Goal: Find specific page/section: Find specific page/section

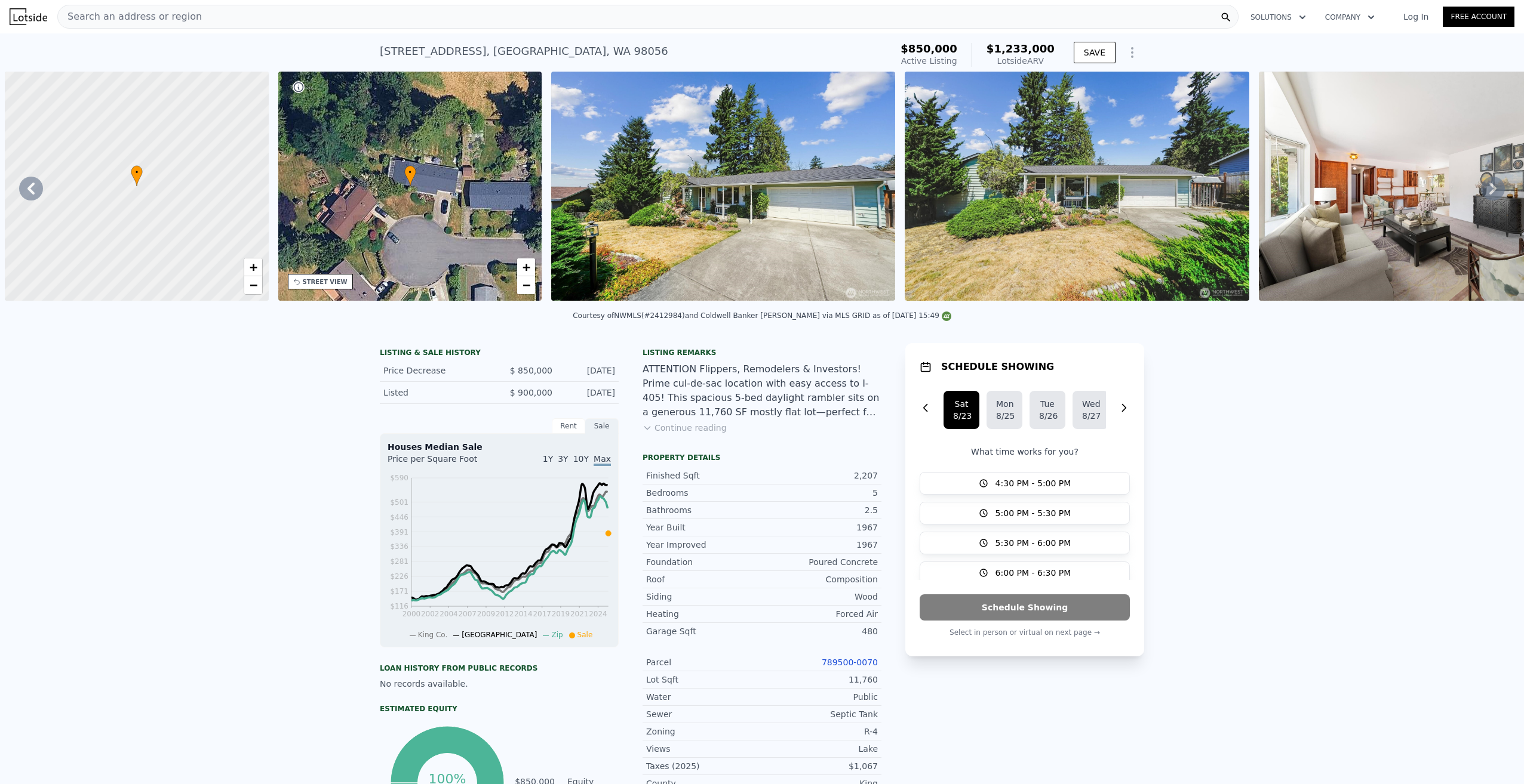
scroll to position [0, 573]
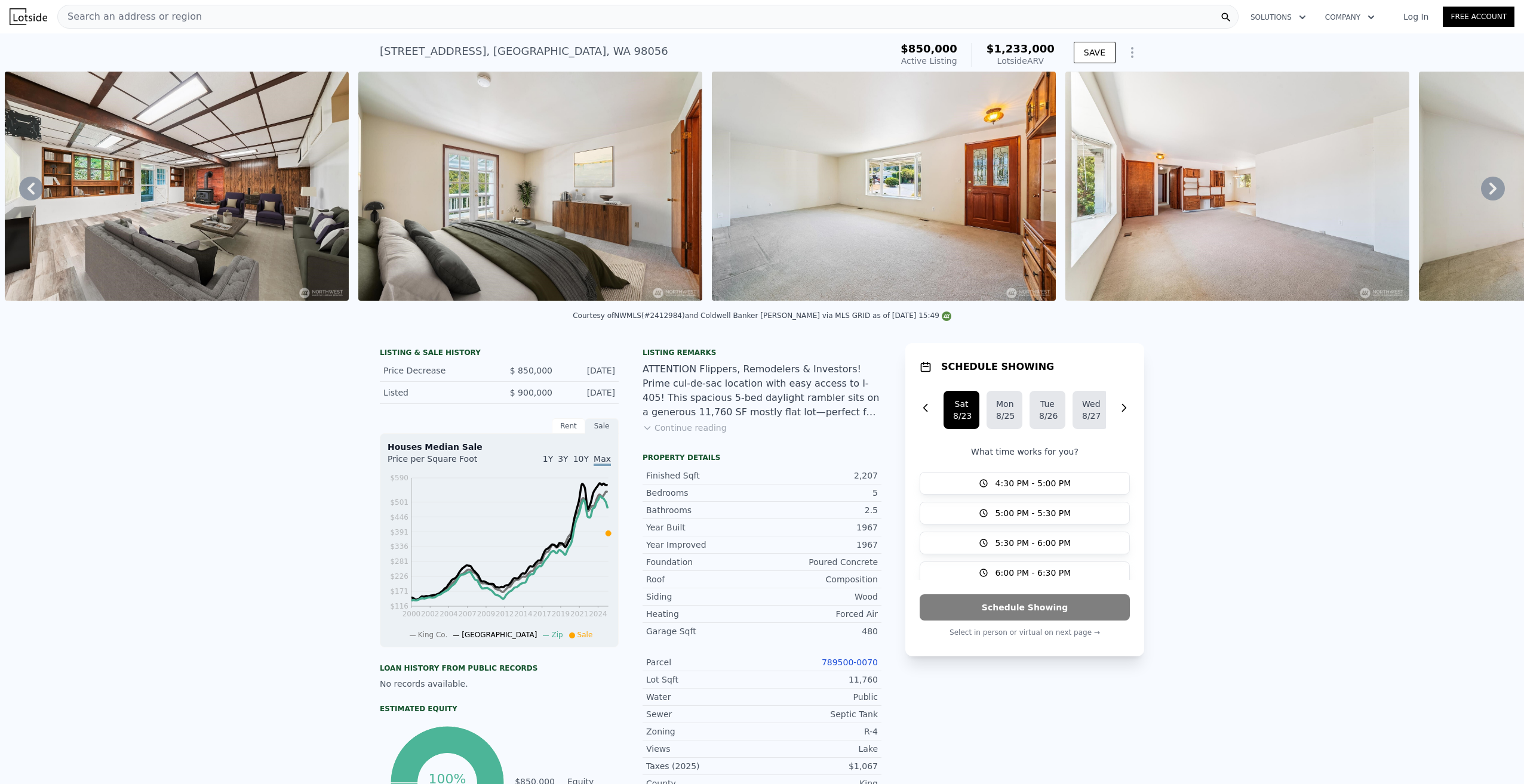
click at [187, 18] on div "Search an address or region" at bounding box center [647, 17] width 1181 height 24
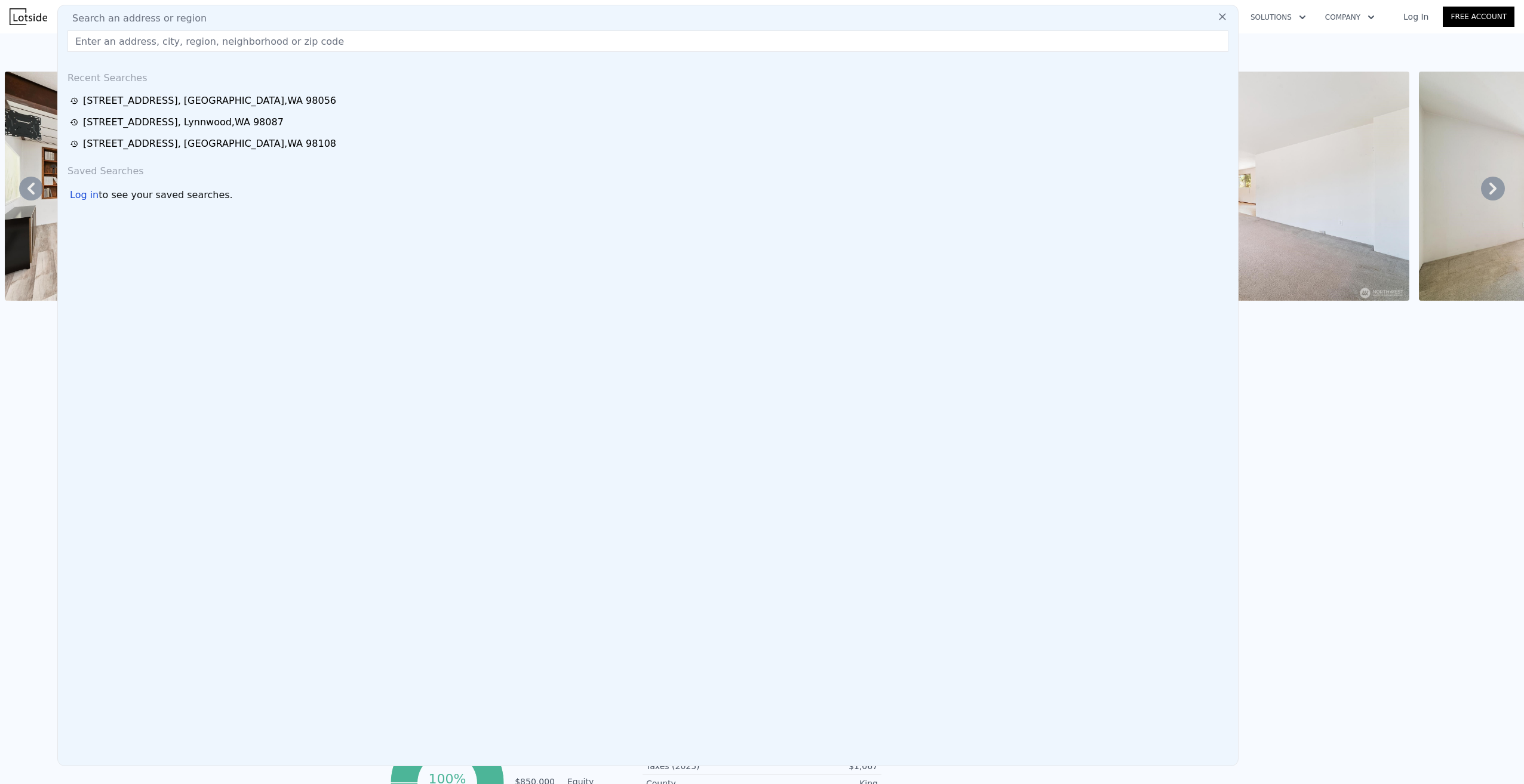
click at [182, 37] on input "text" at bounding box center [648, 41] width 1161 height 22
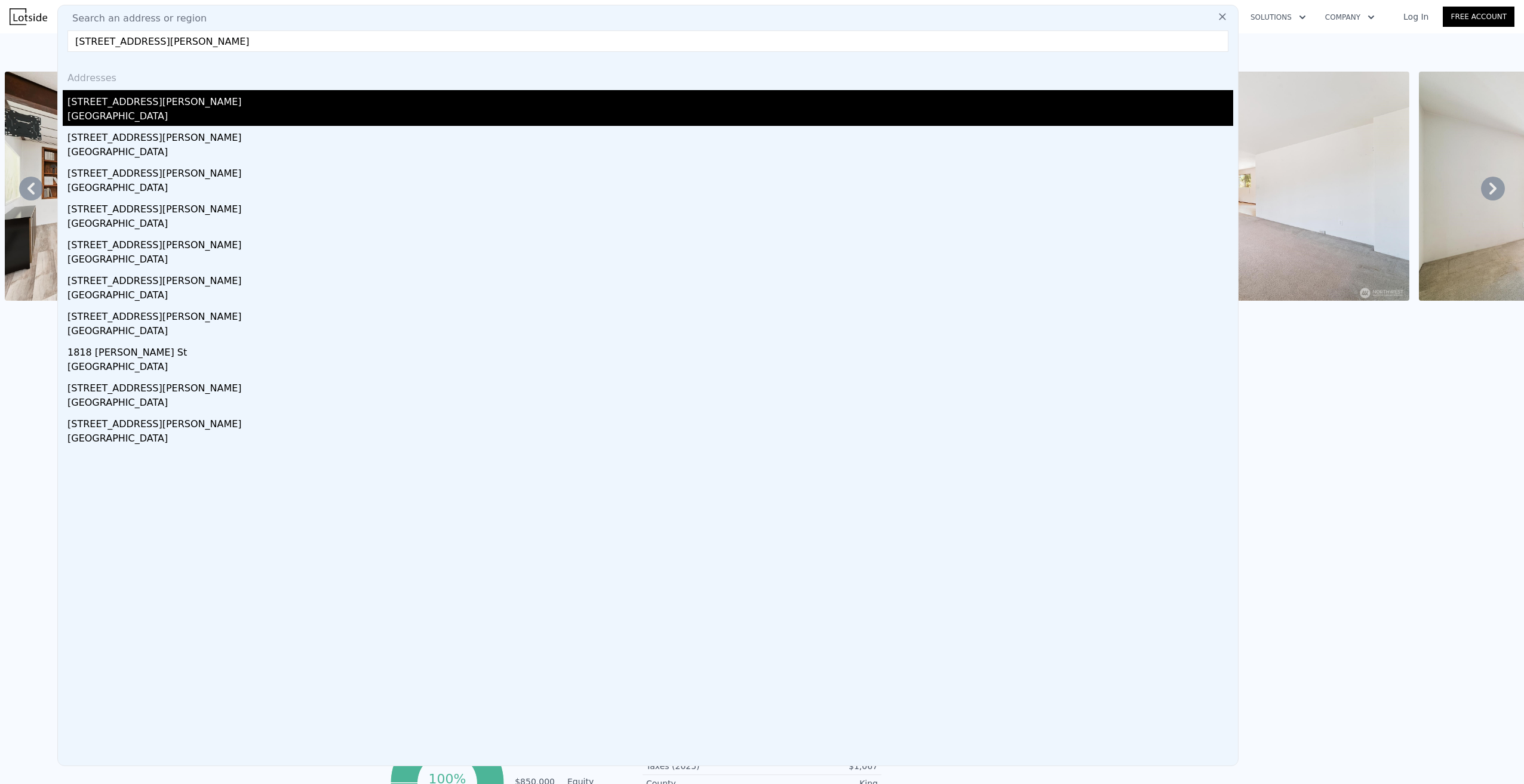
type input "[STREET_ADDRESS][PERSON_NAME]"
click at [140, 114] on div "[GEOGRAPHIC_DATA]" at bounding box center [650, 118] width 1166 height 17
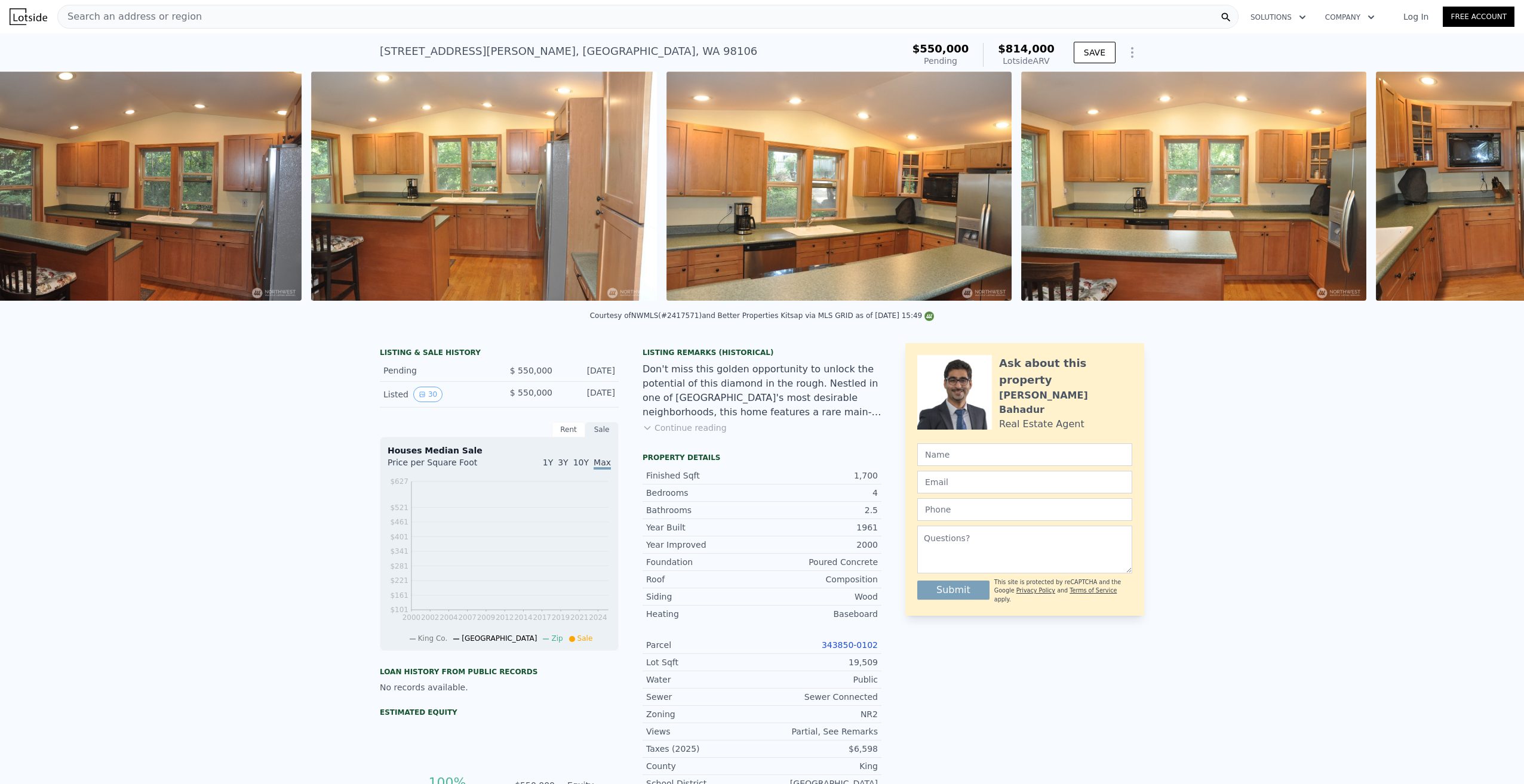
scroll to position [0, 1912]
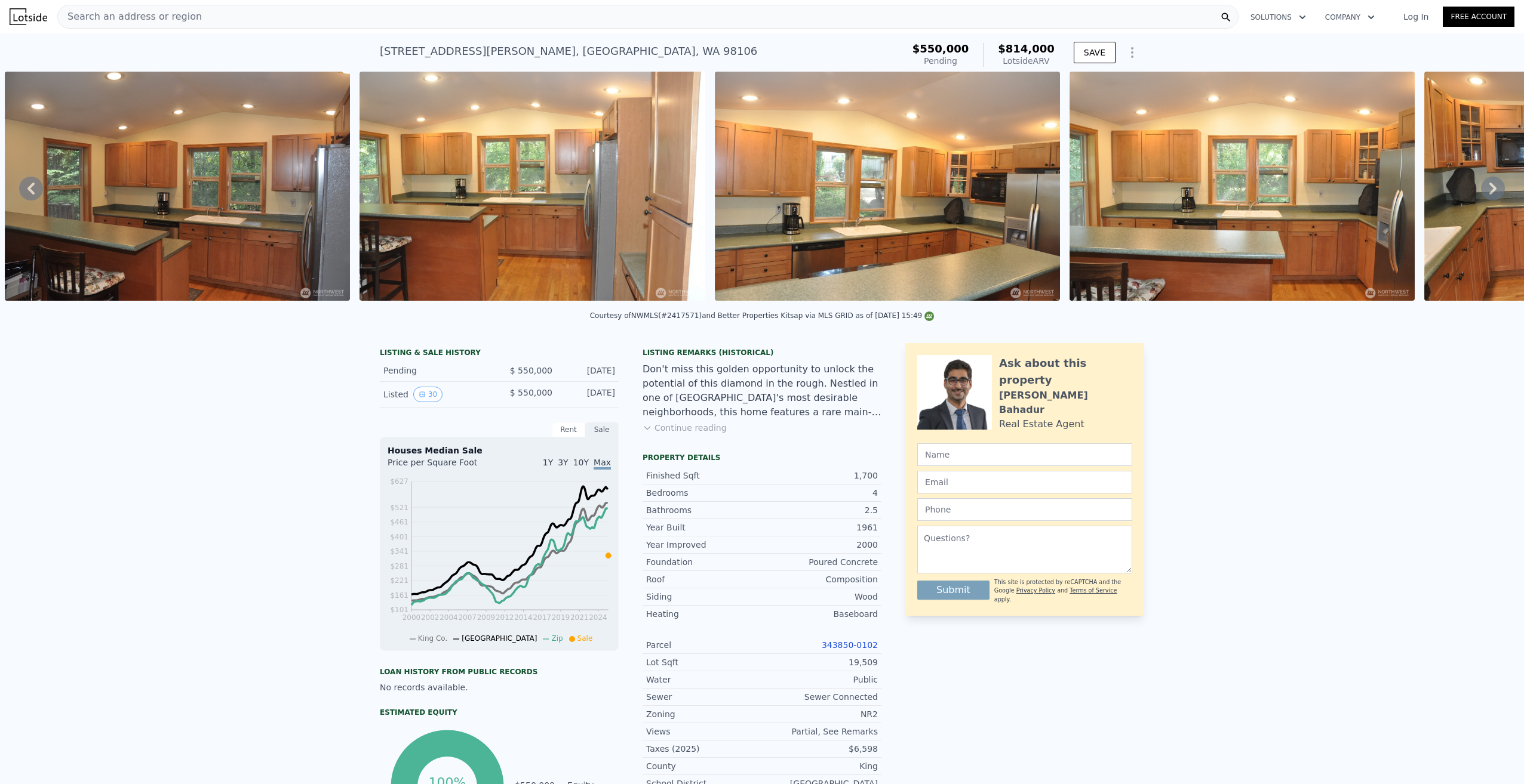
click at [257, 209] on img at bounding box center [177, 187] width 345 height 229
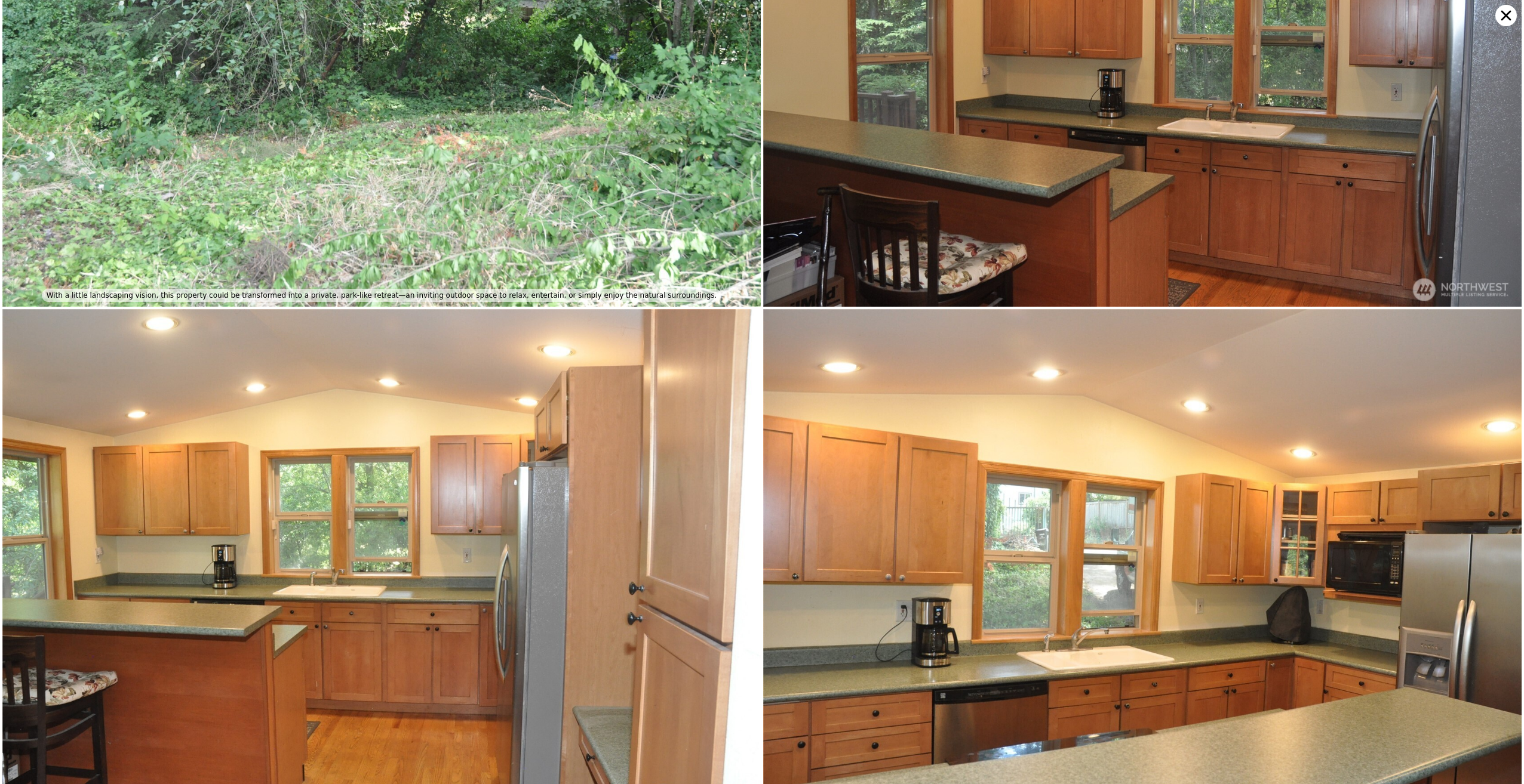
scroll to position [1005, 0]
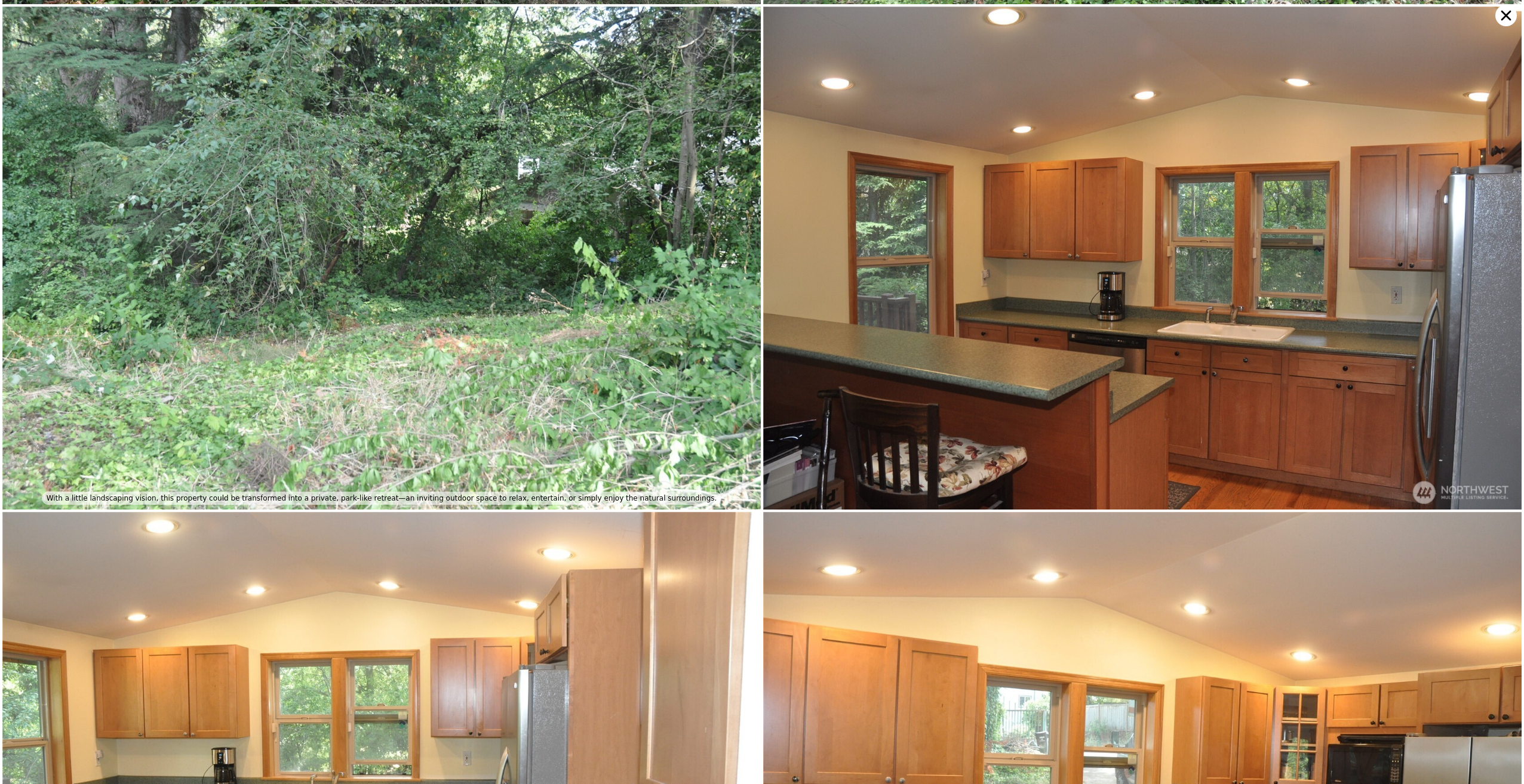
click at [1507, 19] on icon at bounding box center [1506, 16] width 22 height 22
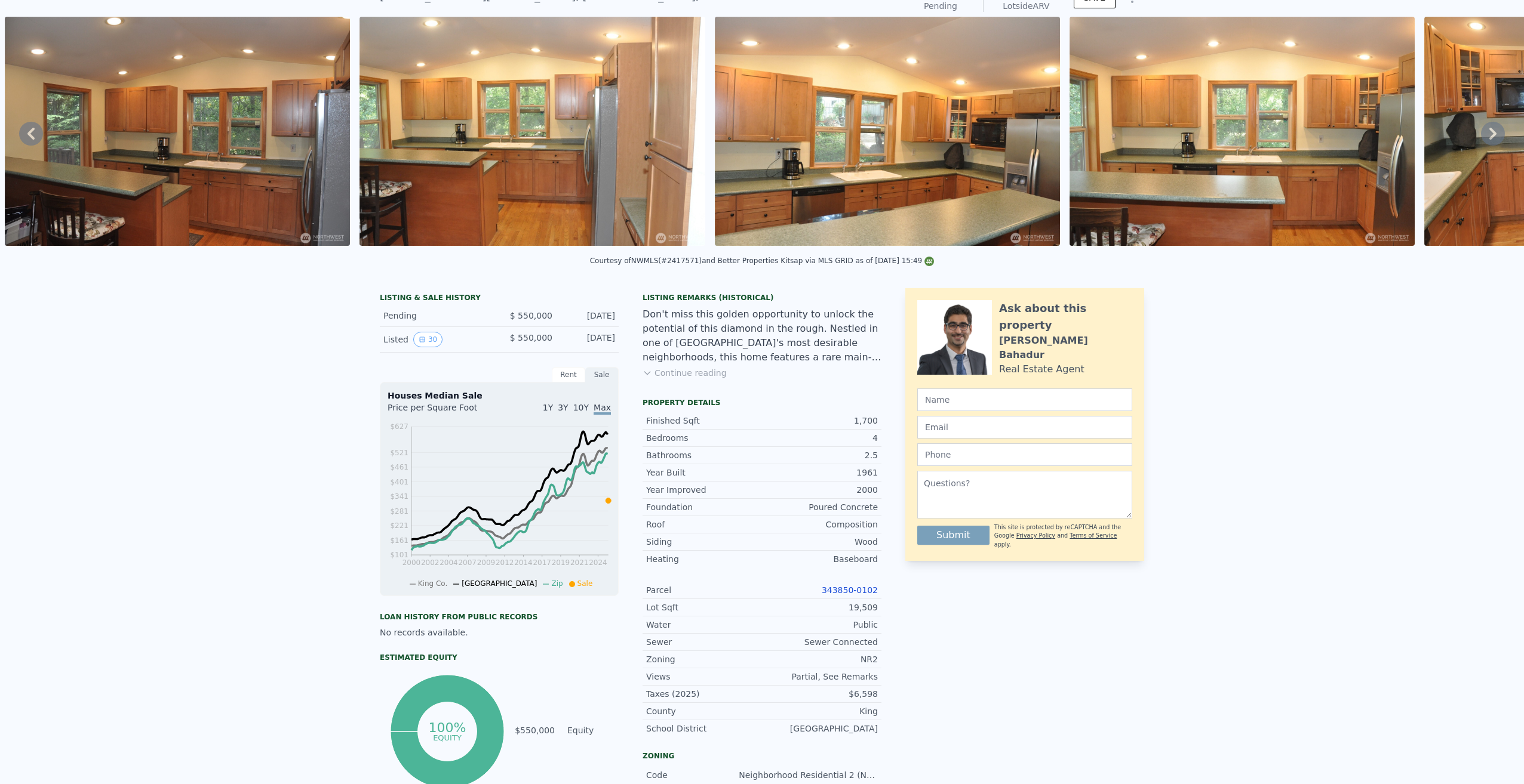
scroll to position [4, 0]
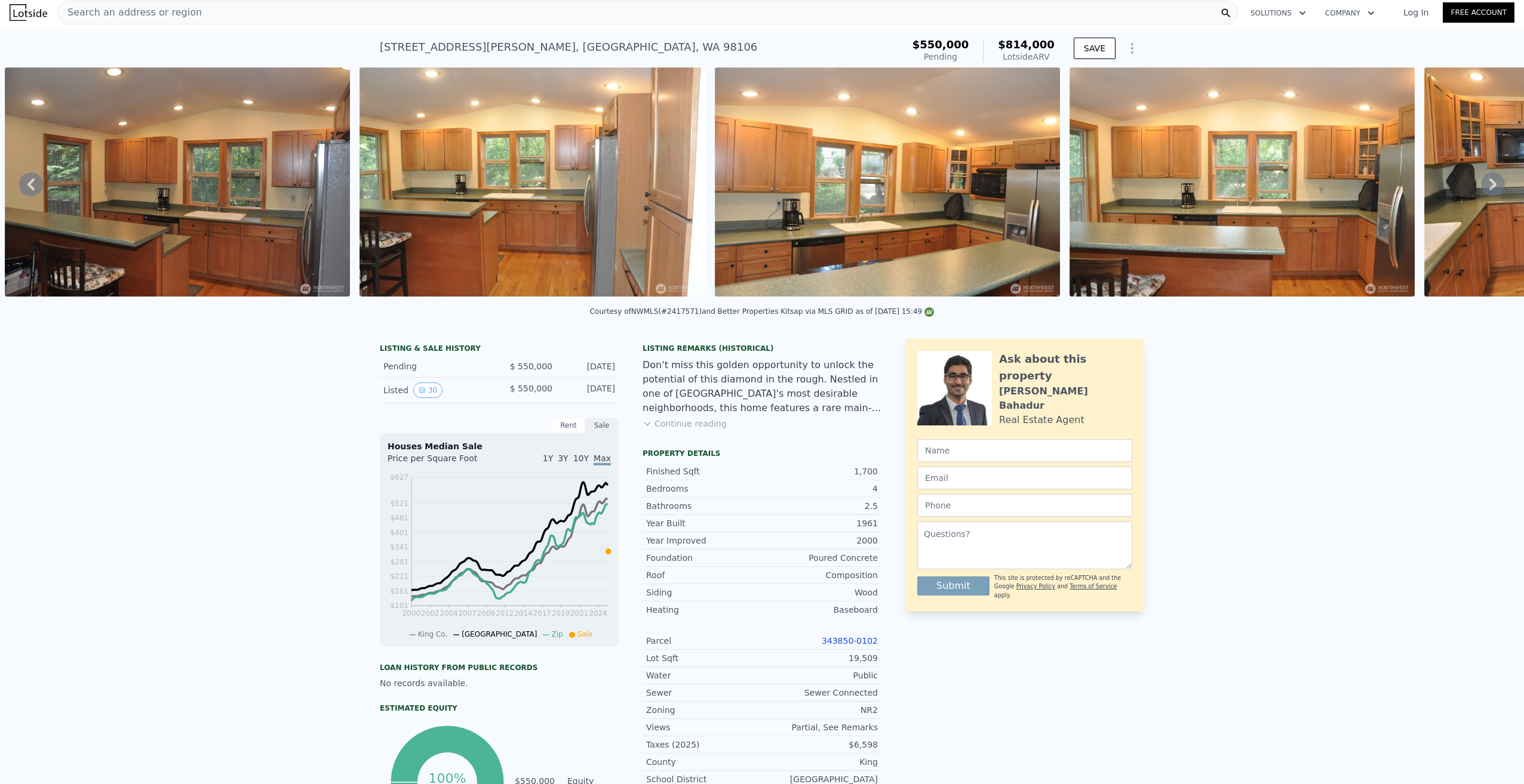
click at [1489, 191] on icon at bounding box center [1492, 184] width 8 height 12
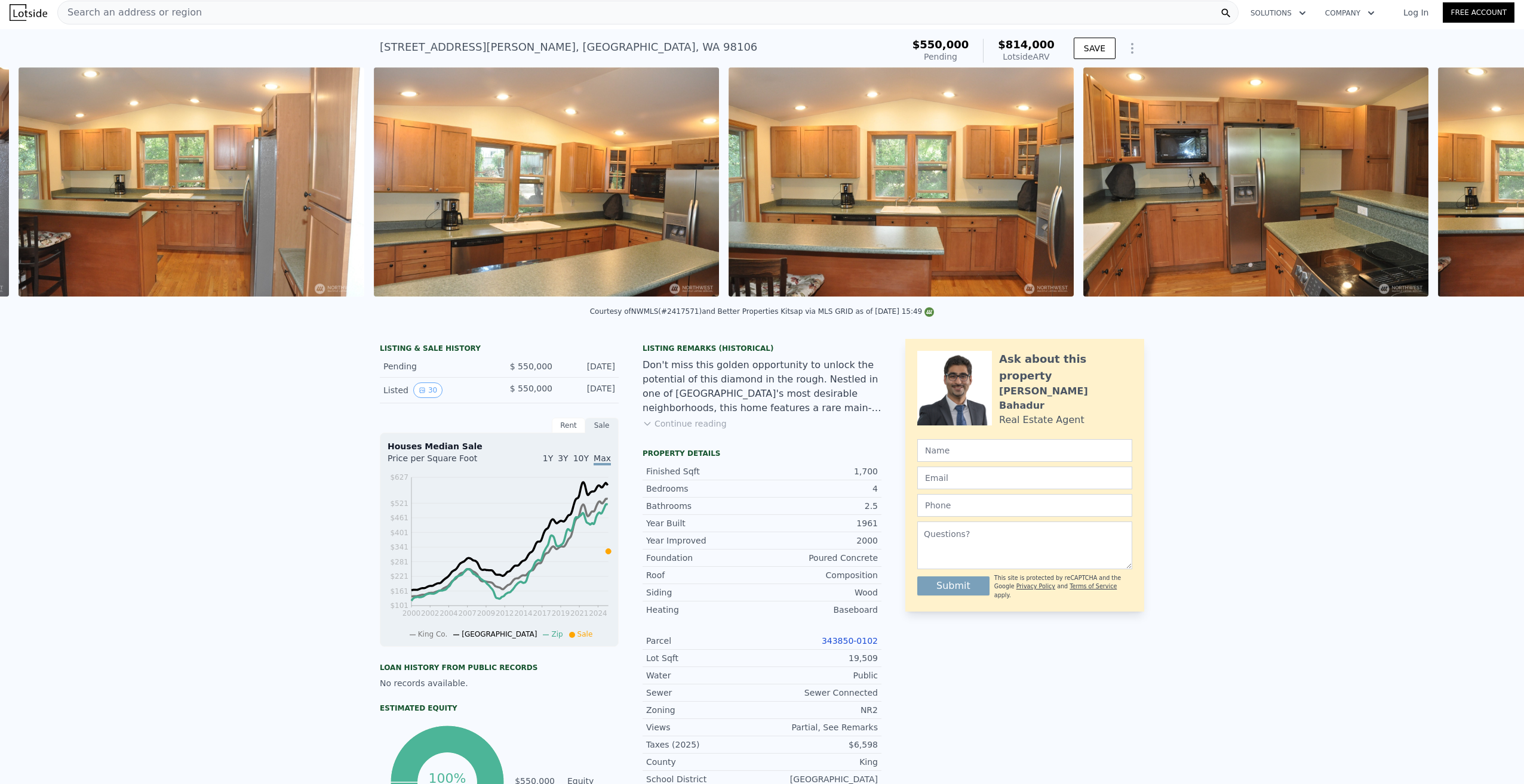
click at [1480, 192] on div "• + − • + − STREET VIEW Loading... SATELLITE VIEW" at bounding box center [762, 184] width 1524 height 233
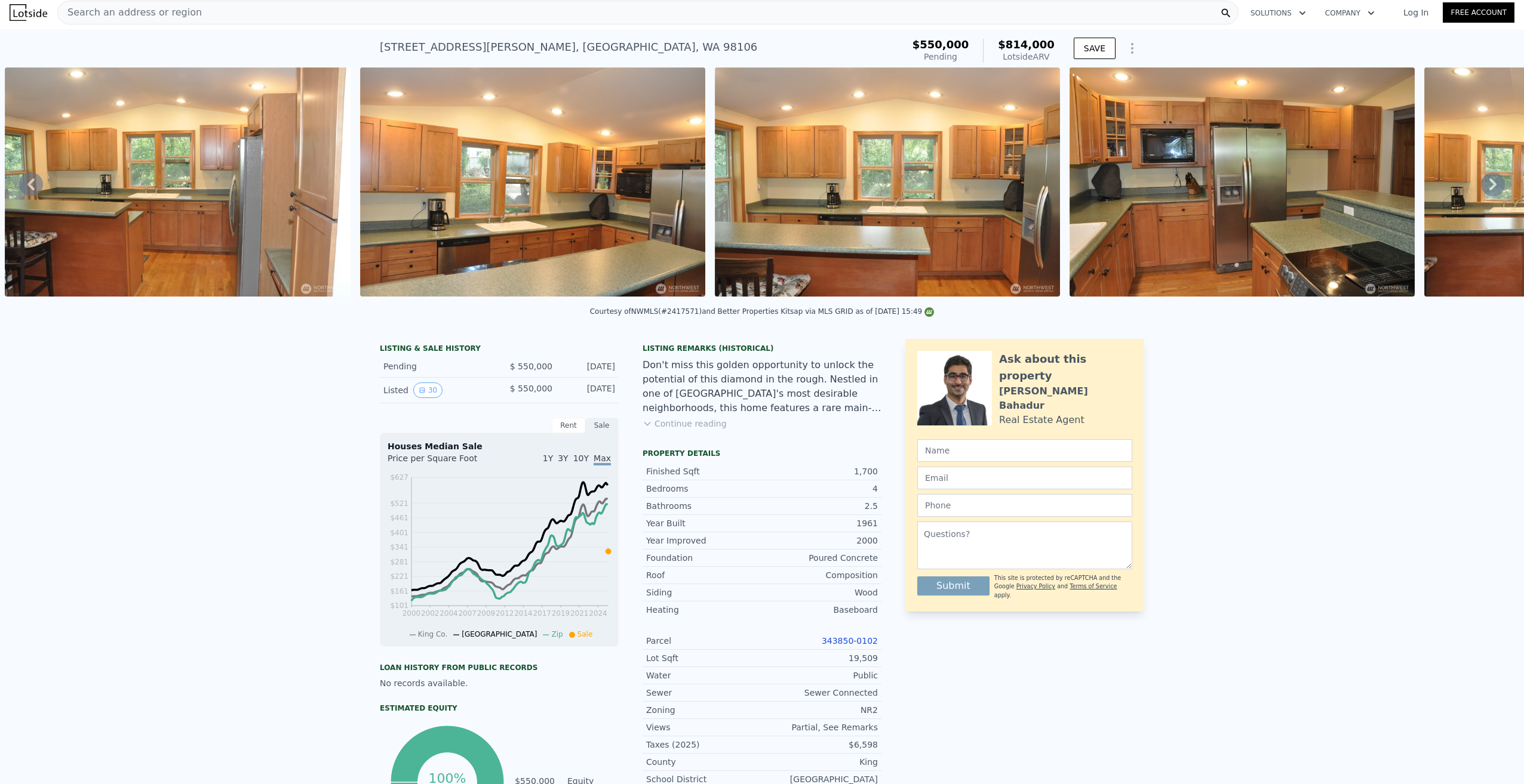
click at [1489, 191] on icon at bounding box center [1492, 184] width 8 height 12
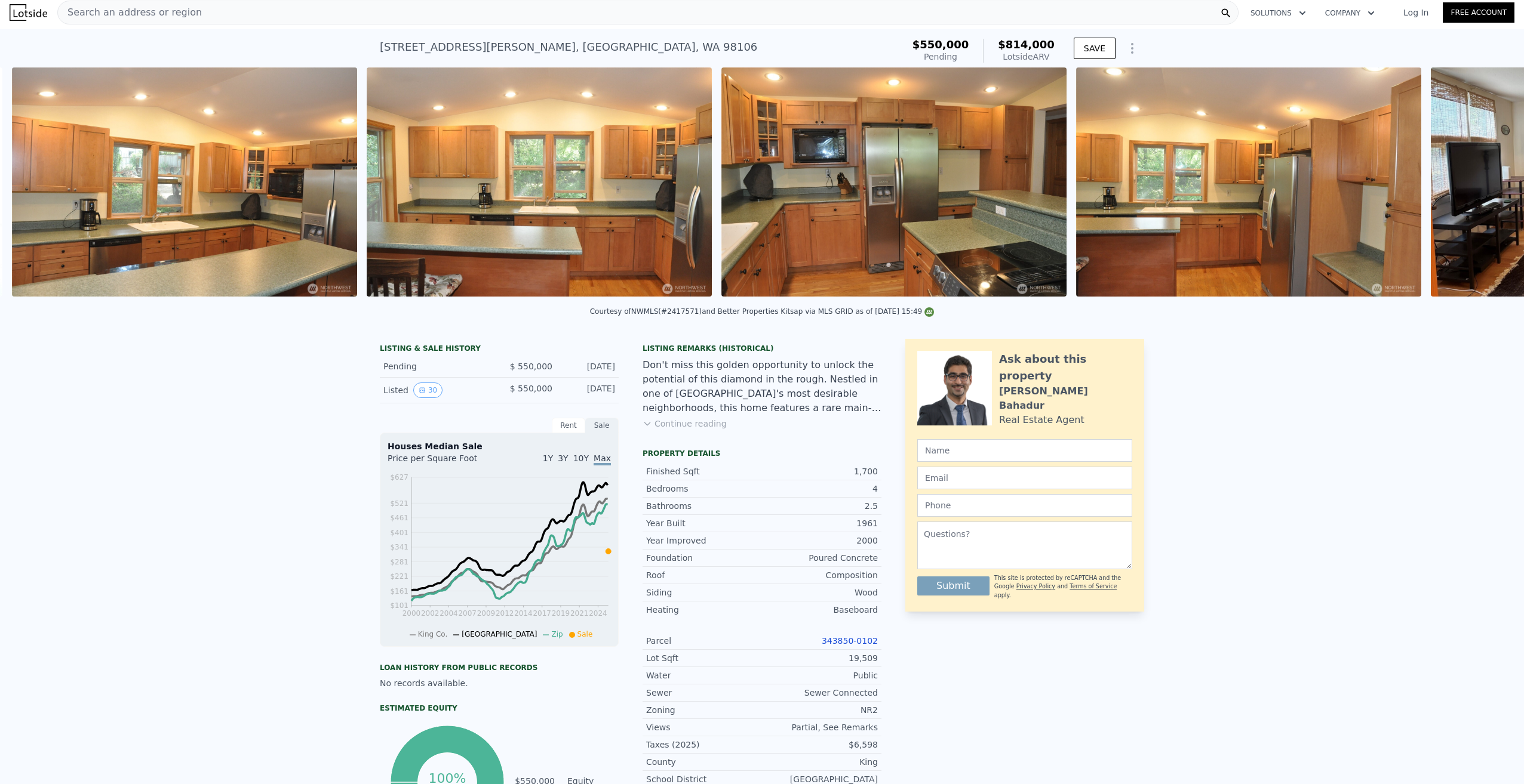
scroll to position [0, 2621]
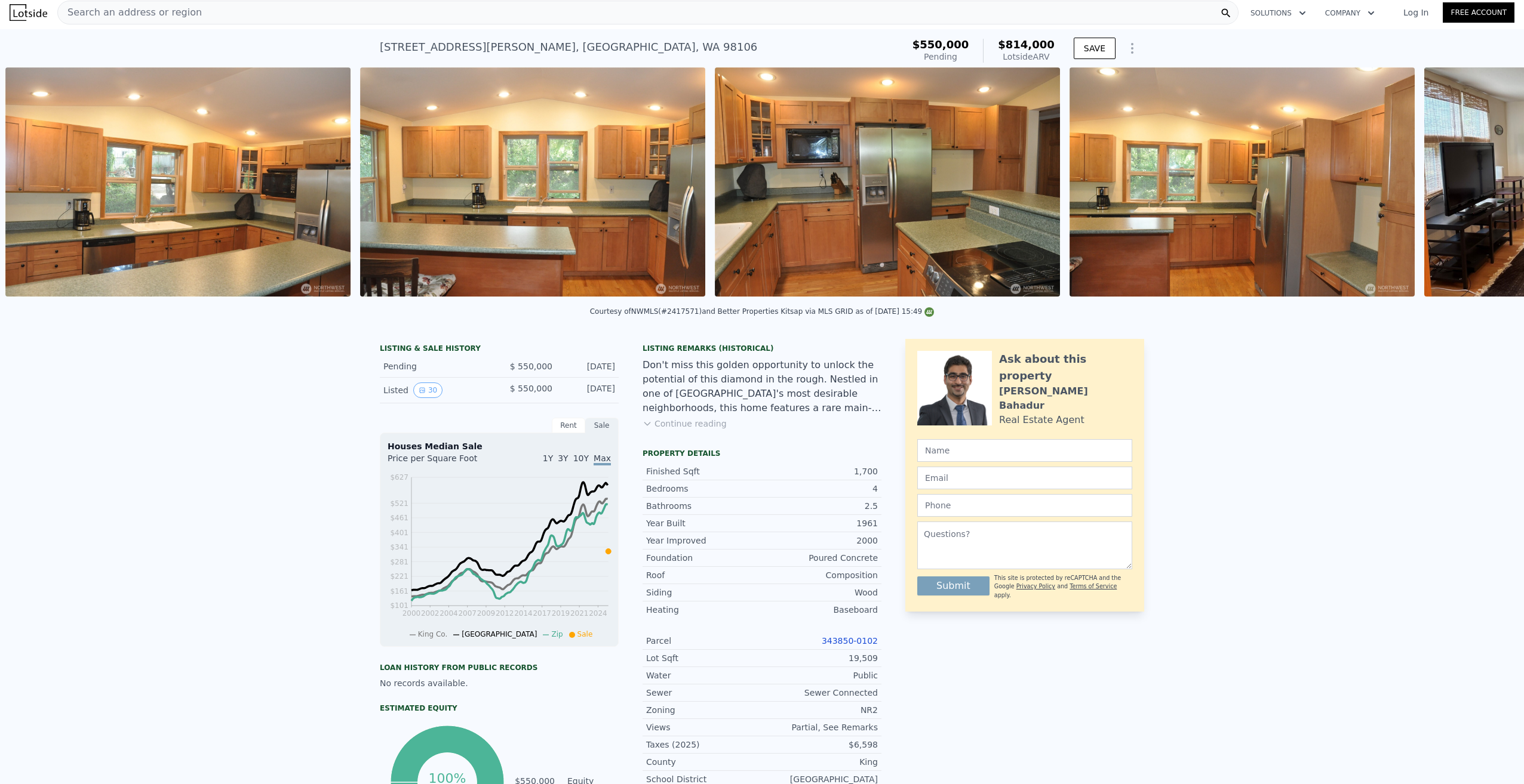
click at [1480, 192] on div "• + − • + − STREET VIEW Loading... SATELLITE VIEW" at bounding box center [762, 184] width 1524 height 233
click at [1489, 191] on icon at bounding box center [1492, 184] width 8 height 12
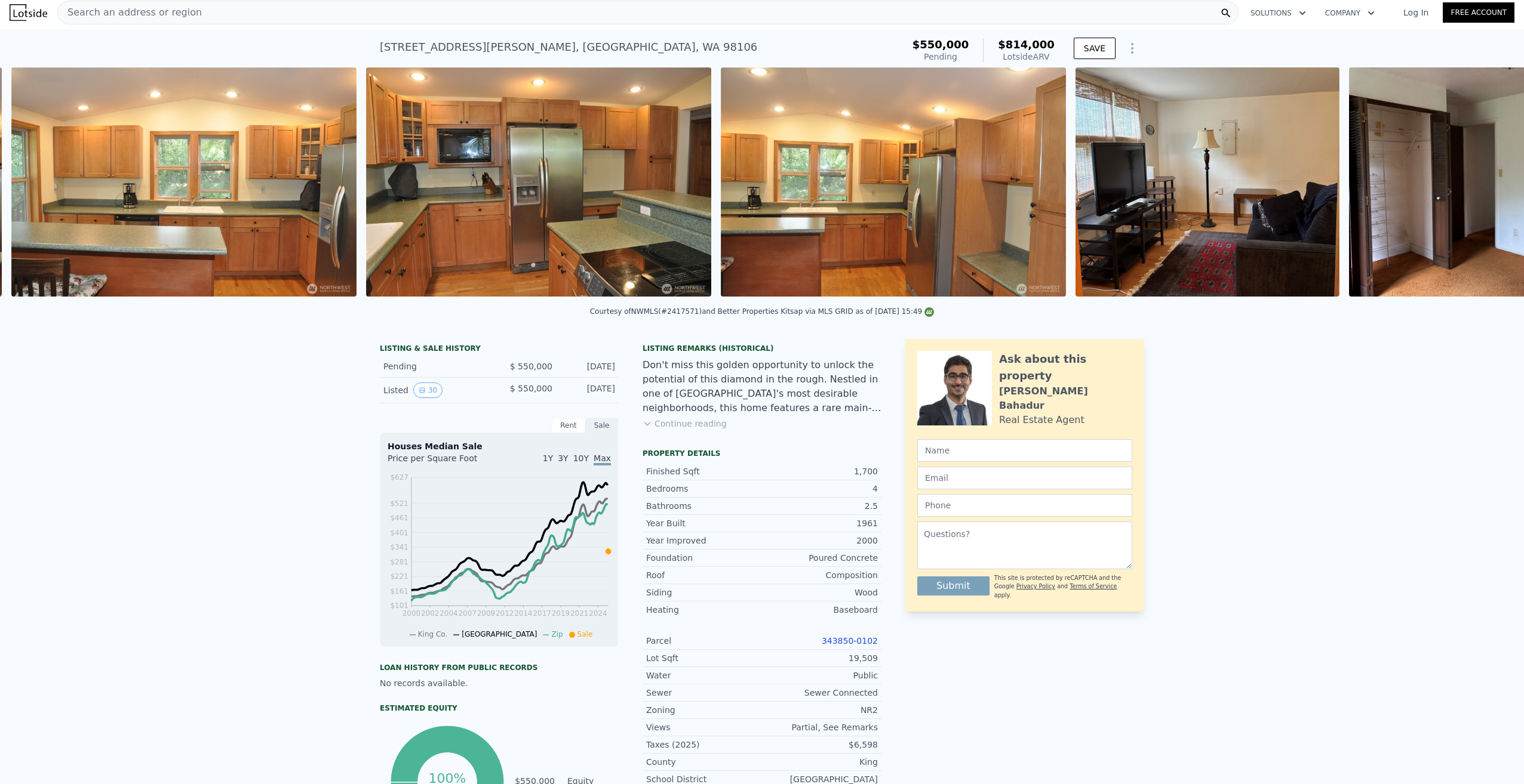
scroll to position [0, 2977]
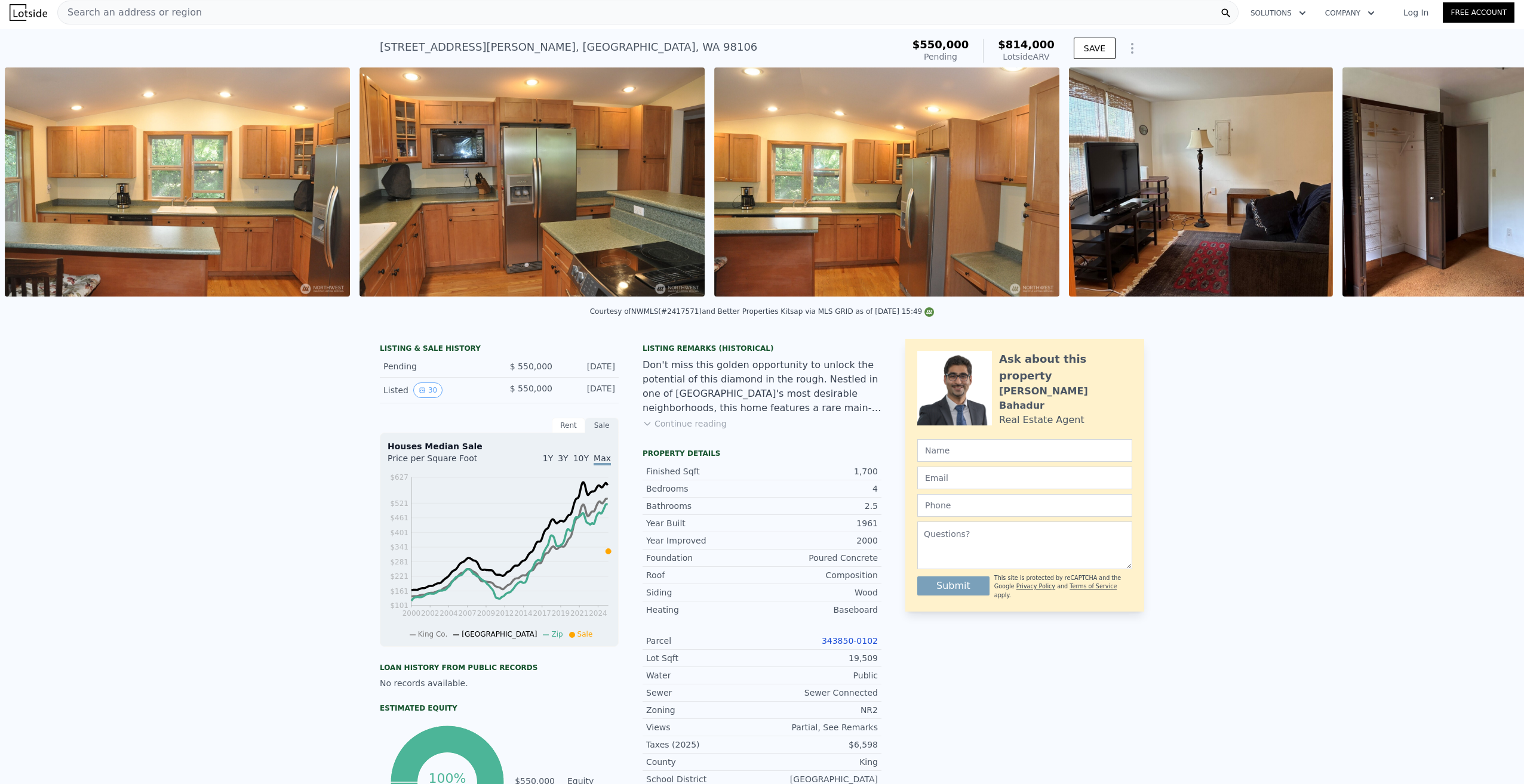
click at [1480, 192] on div "• + − • + − STREET VIEW Loading... SATELLITE VIEW" at bounding box center [762, 184] width 1524 height 233
click at [1489, 191] on icon at bounding box center [1492, 184] width 8 height 12
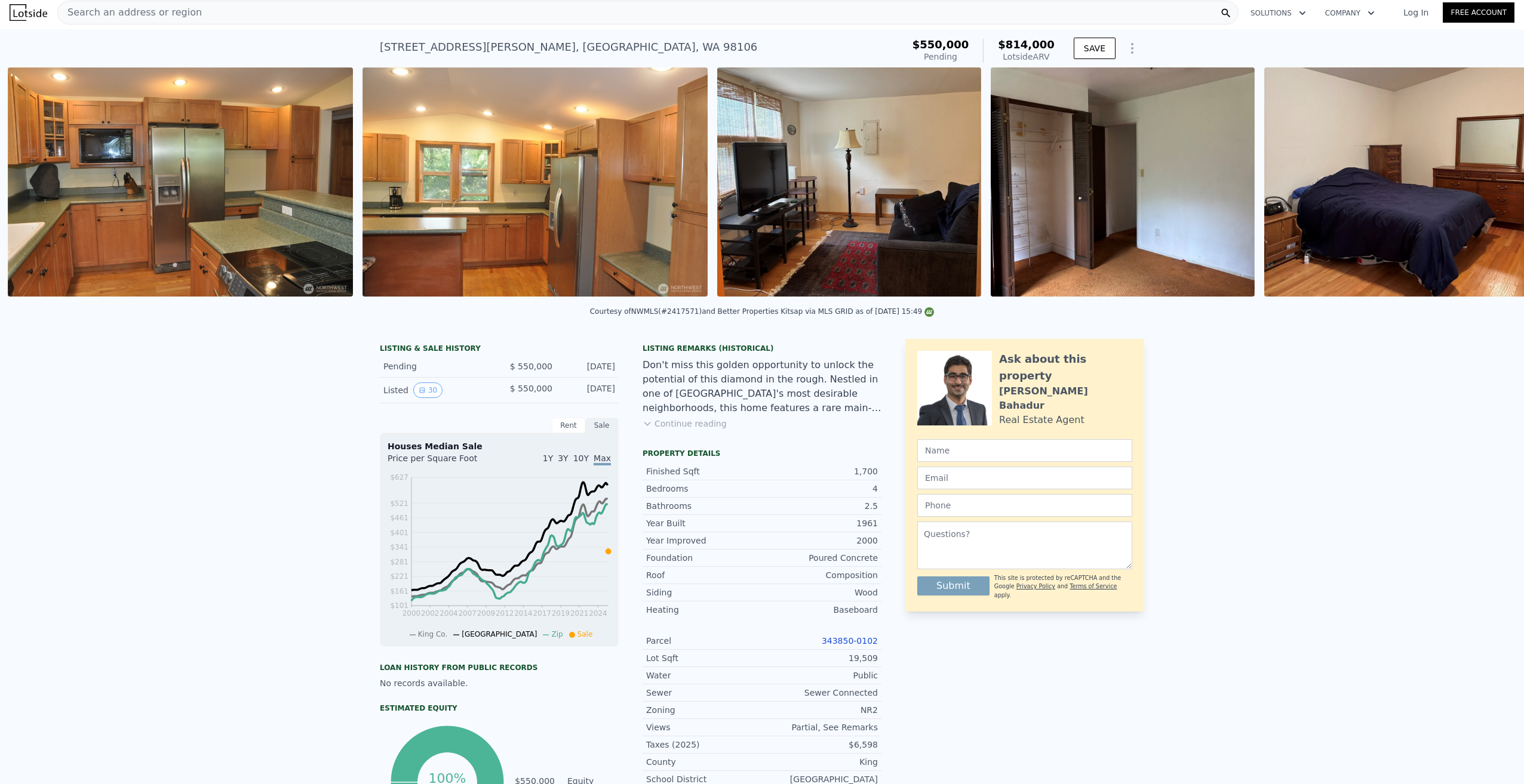
scroll to position [0, 3332]
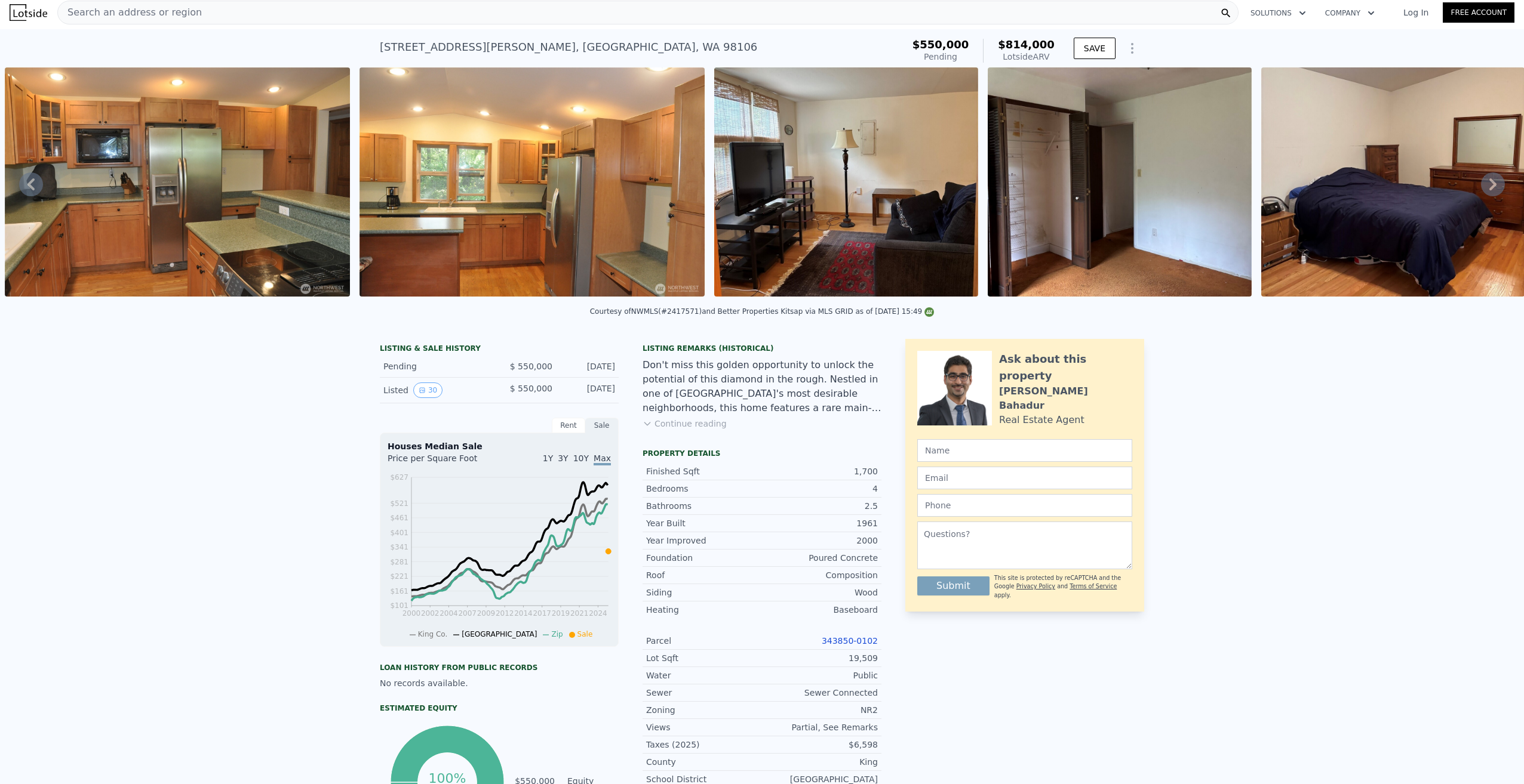
click at [1483, 187] on icon at bounding box center [1492, 184] width 24 height 24
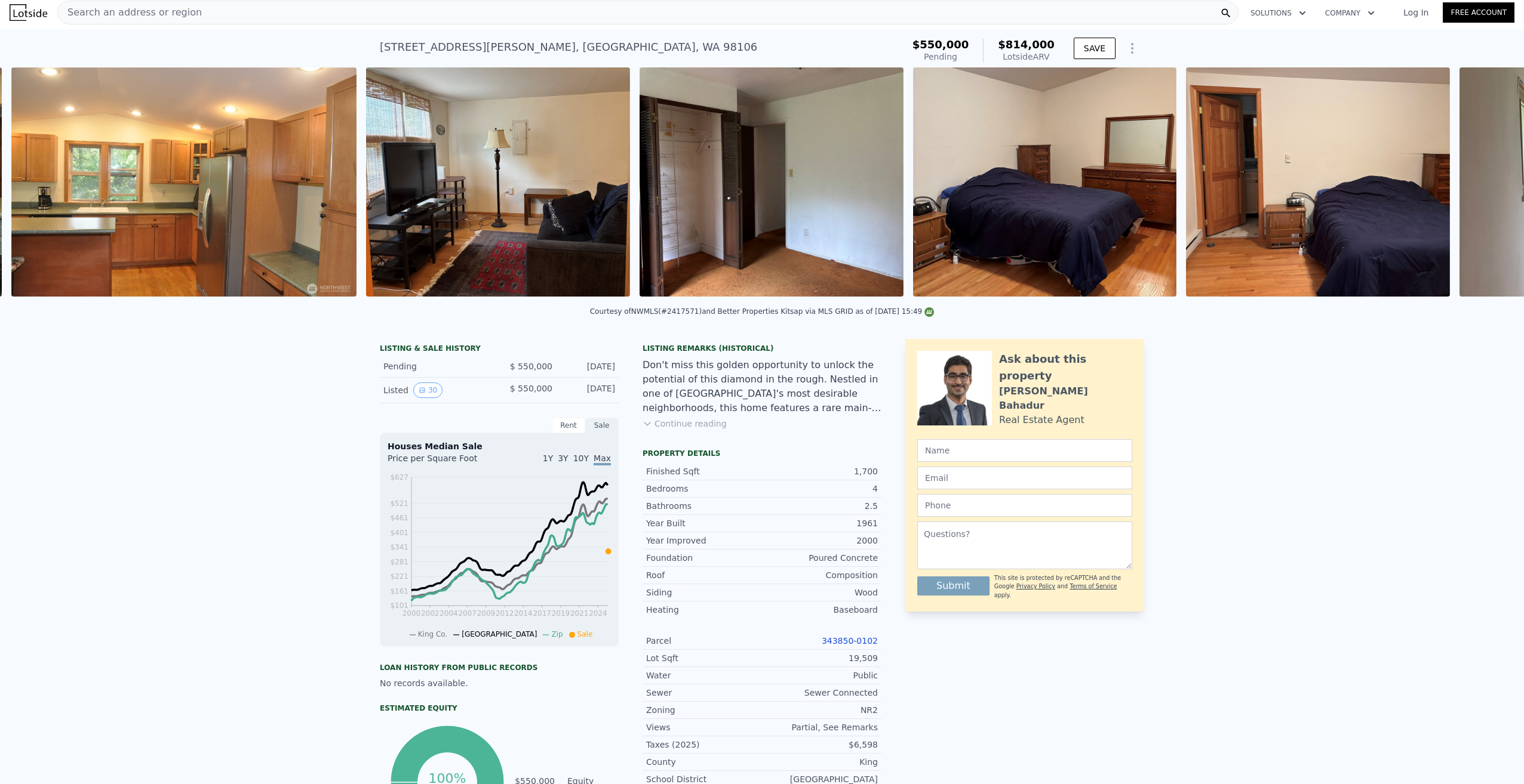
scroll to position [0, 3686]
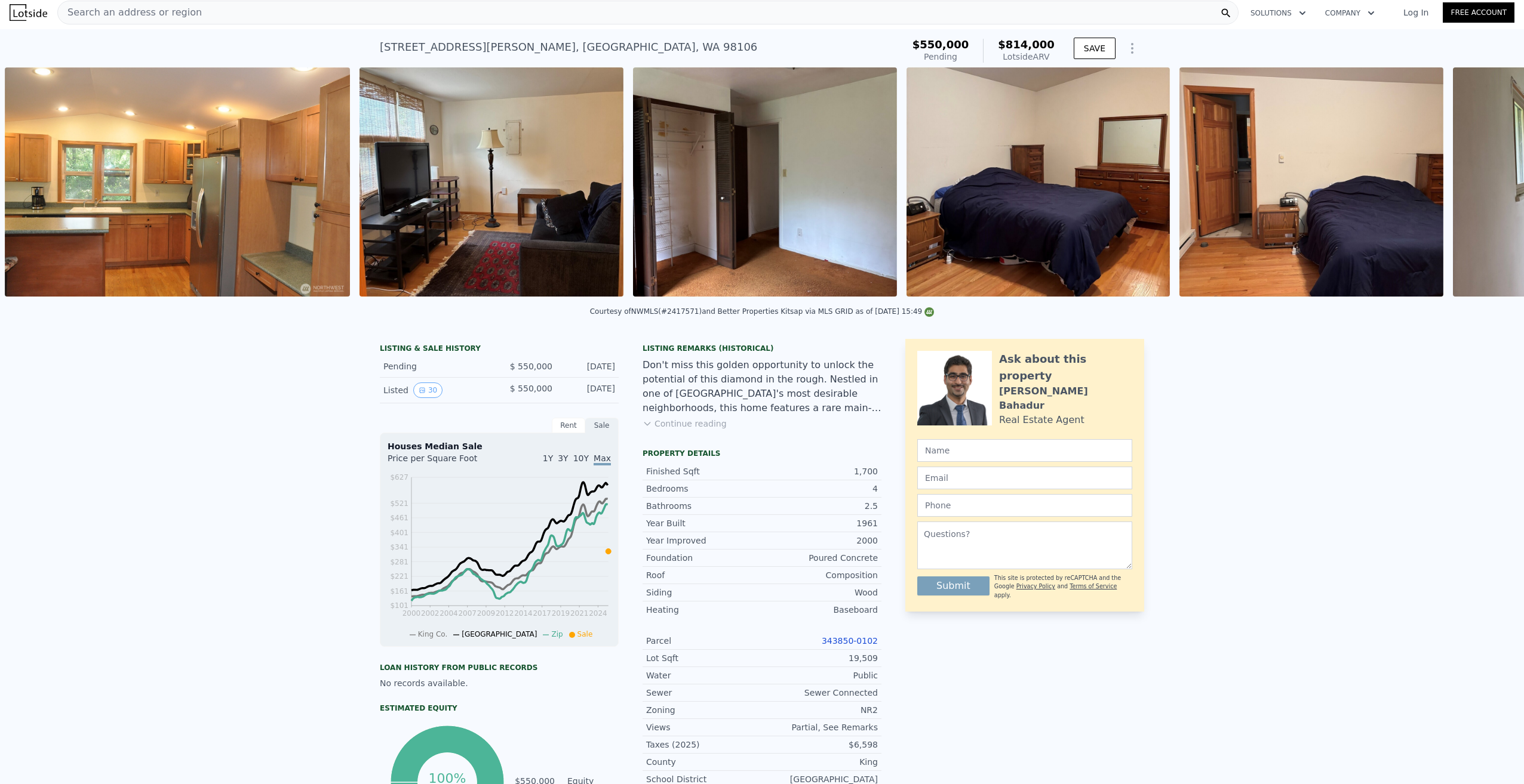
click at [1483, 187] on div "• + − • + − STREET VIEW Loading... SATELLITE VIEW" at bounding box center [762, 184] width 1524 height 233
click at [1483, 187] on icon at bounding box center [1492, 184] width 24 height 24
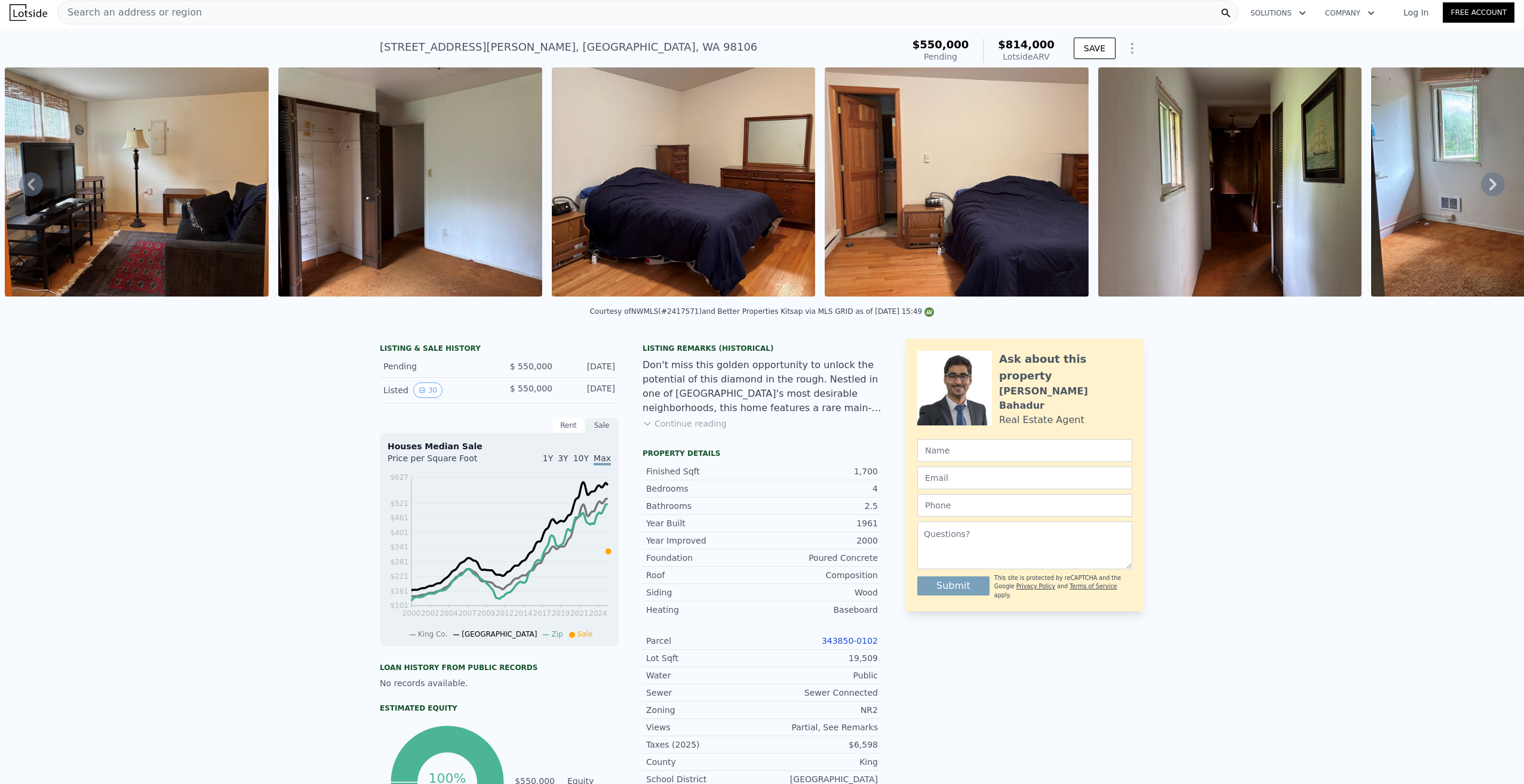
click at [1483, 187] on icon at bounding box center [1492, 184] width 24 height 24
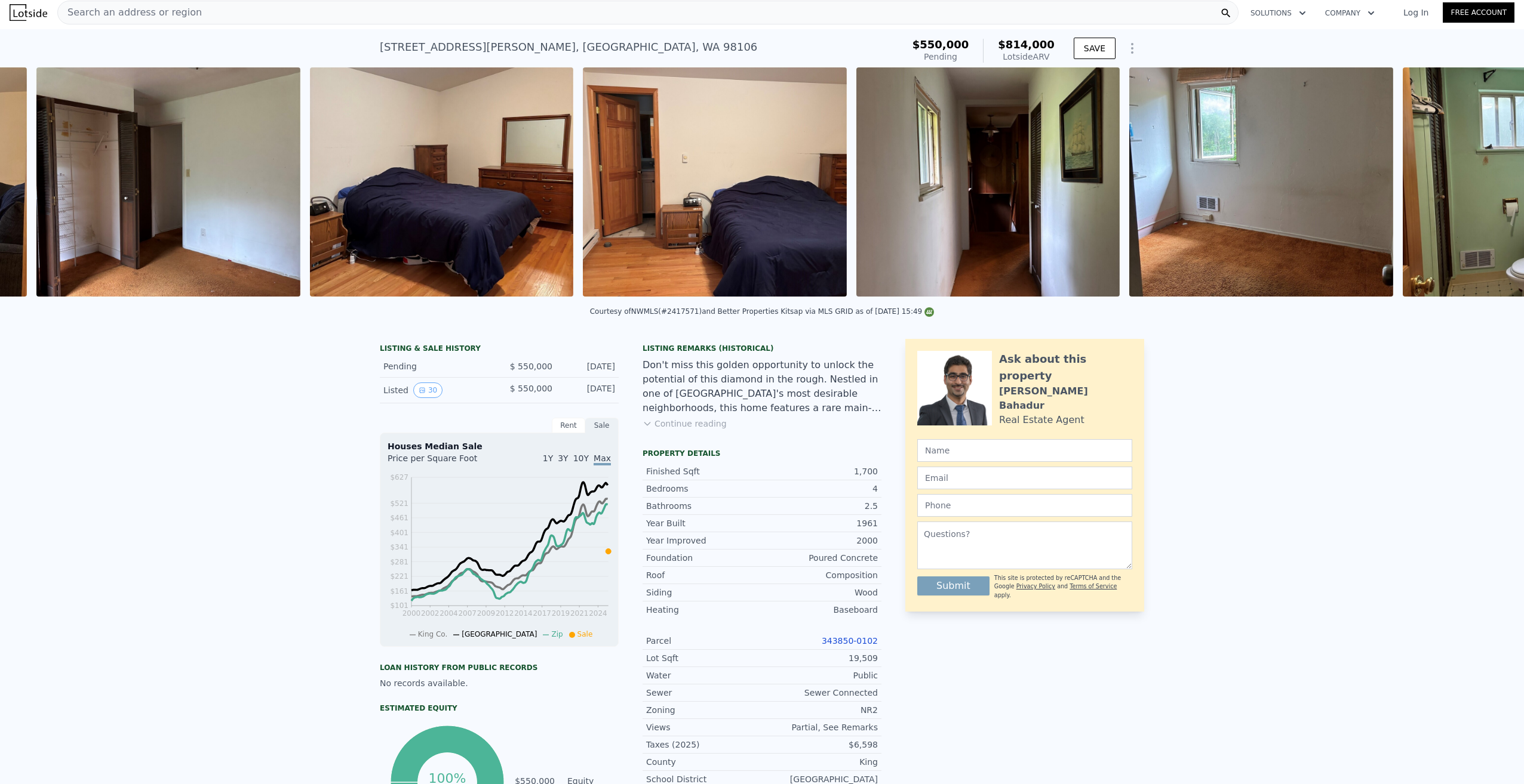
scroll to position [0, 4314]
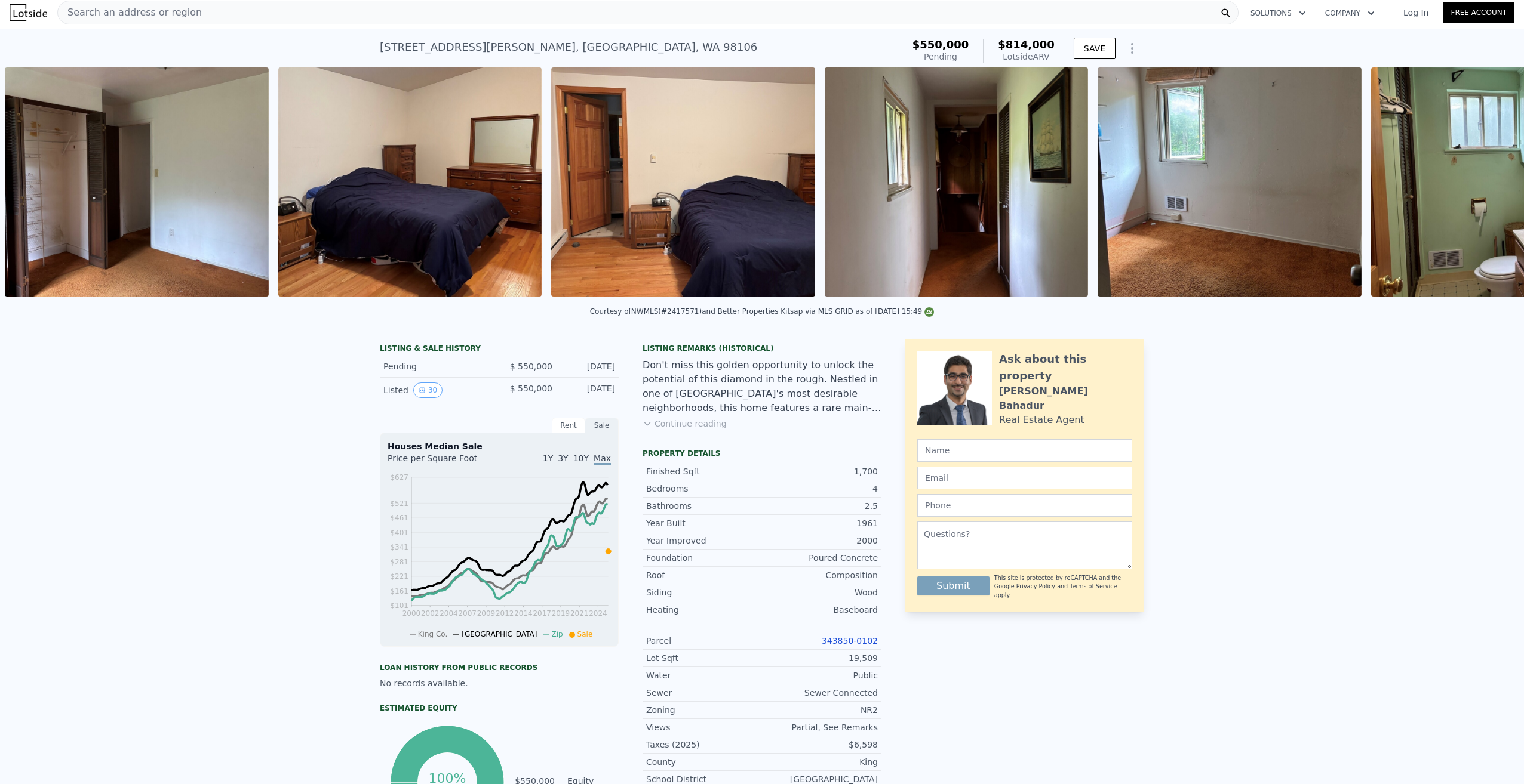
click at [1483, 187] on div "• + − • + − STREET VIEW Loading... SATELLITE VIEW" at bounding box center [762, 184] width 1524 height 233
click at [1483, 187] on icon at bounding box center [1492, 184] width 24 height 24
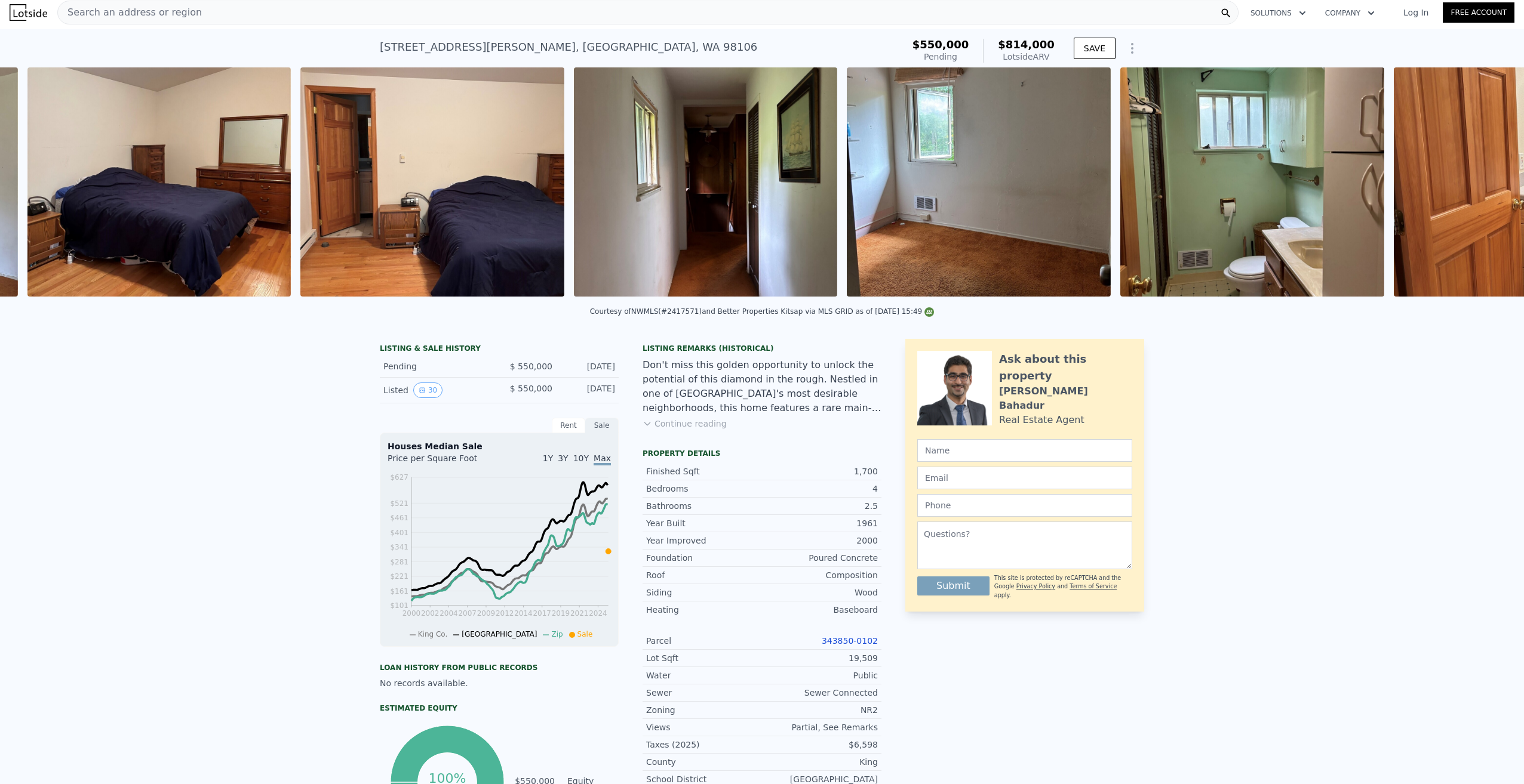
scroll to position [0, 4587]
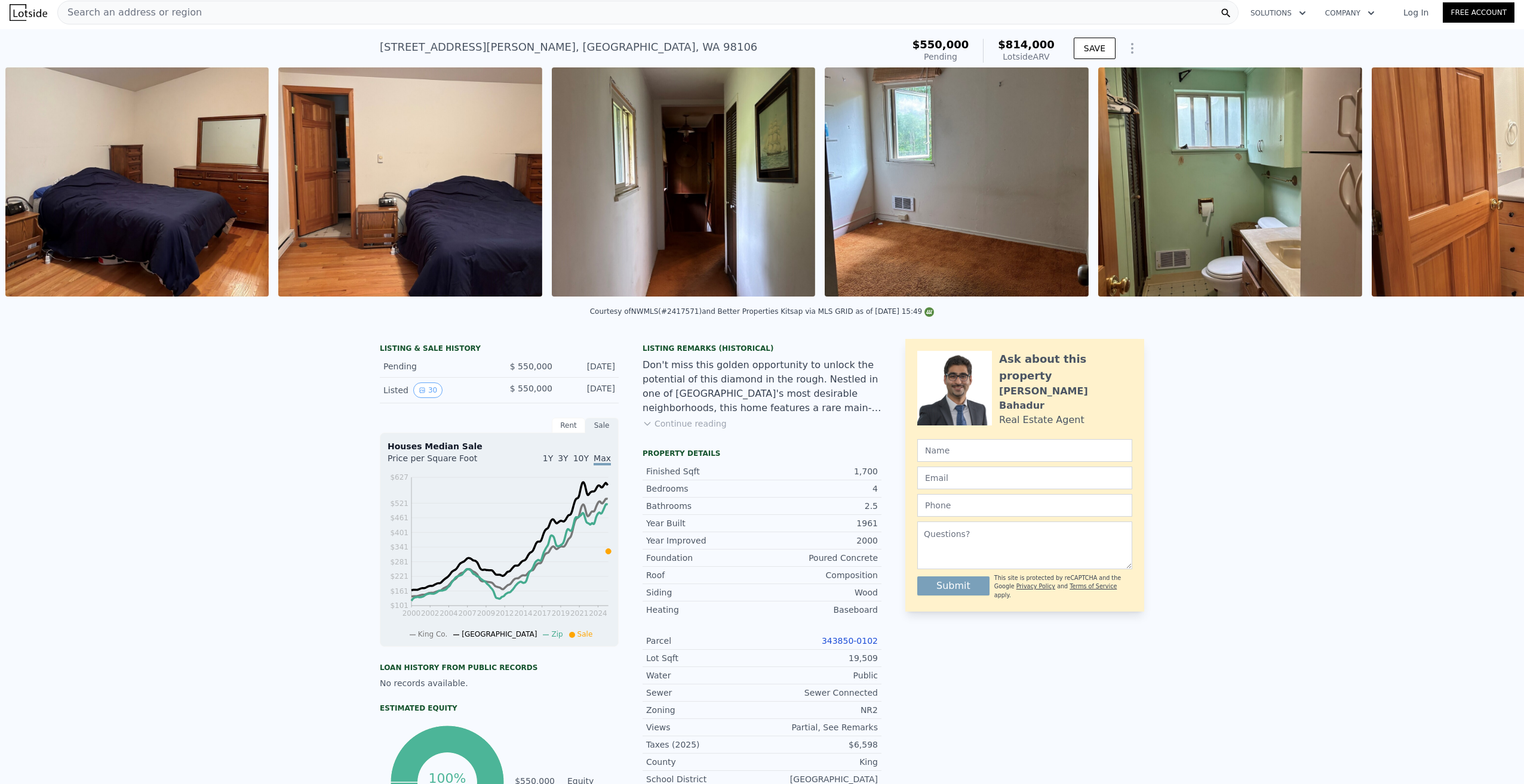
click at [1483, 187] on div "• + − • + − STREET VIEW Loading... SATELLITE VIEW" at bounding box center [762, 184] width 1524 height 233
click at [1483, 187] on icon at bounding box center [1492, 184] width 24 height 24
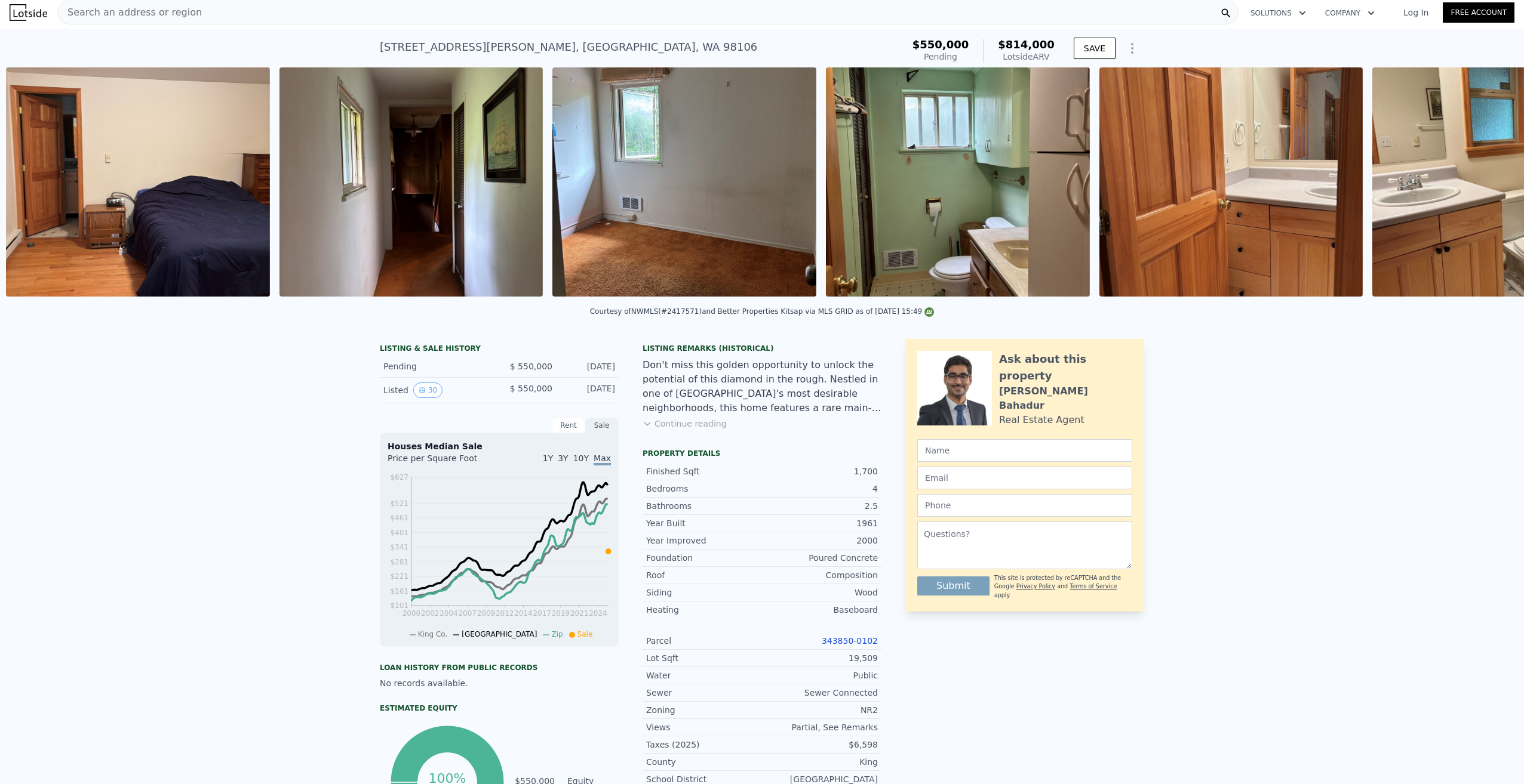
scroll to position [0, 4861]
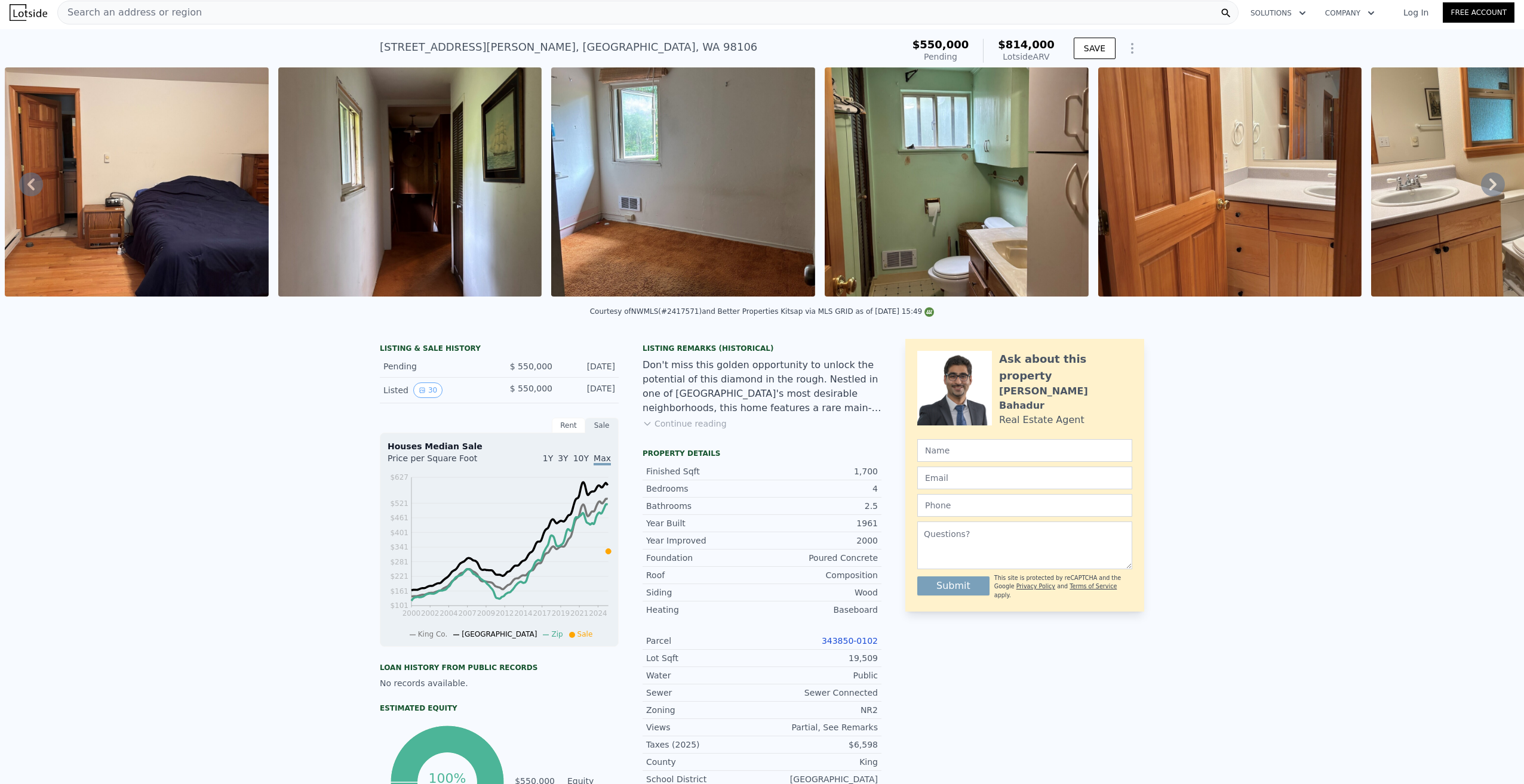
click at [1483, 187] on div "• + − • + − STREET VIEW Loading... SATELLITE VIEW" at bounding box center [762, 184] width 1524 height 233
click at [1483, 187] on icon at bounding box center [1492, 184] width 24 height 24
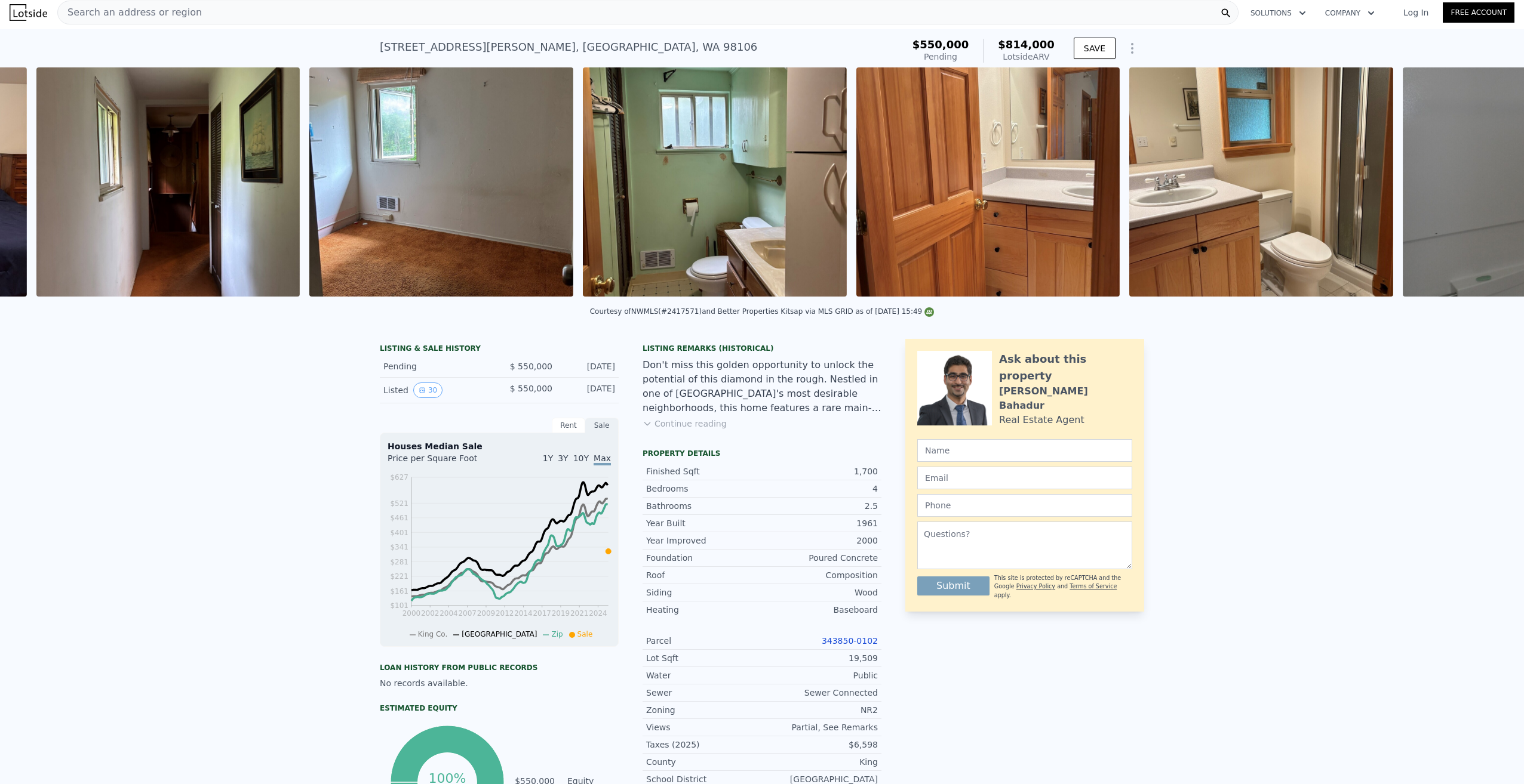
scroll to position [0, 5134]
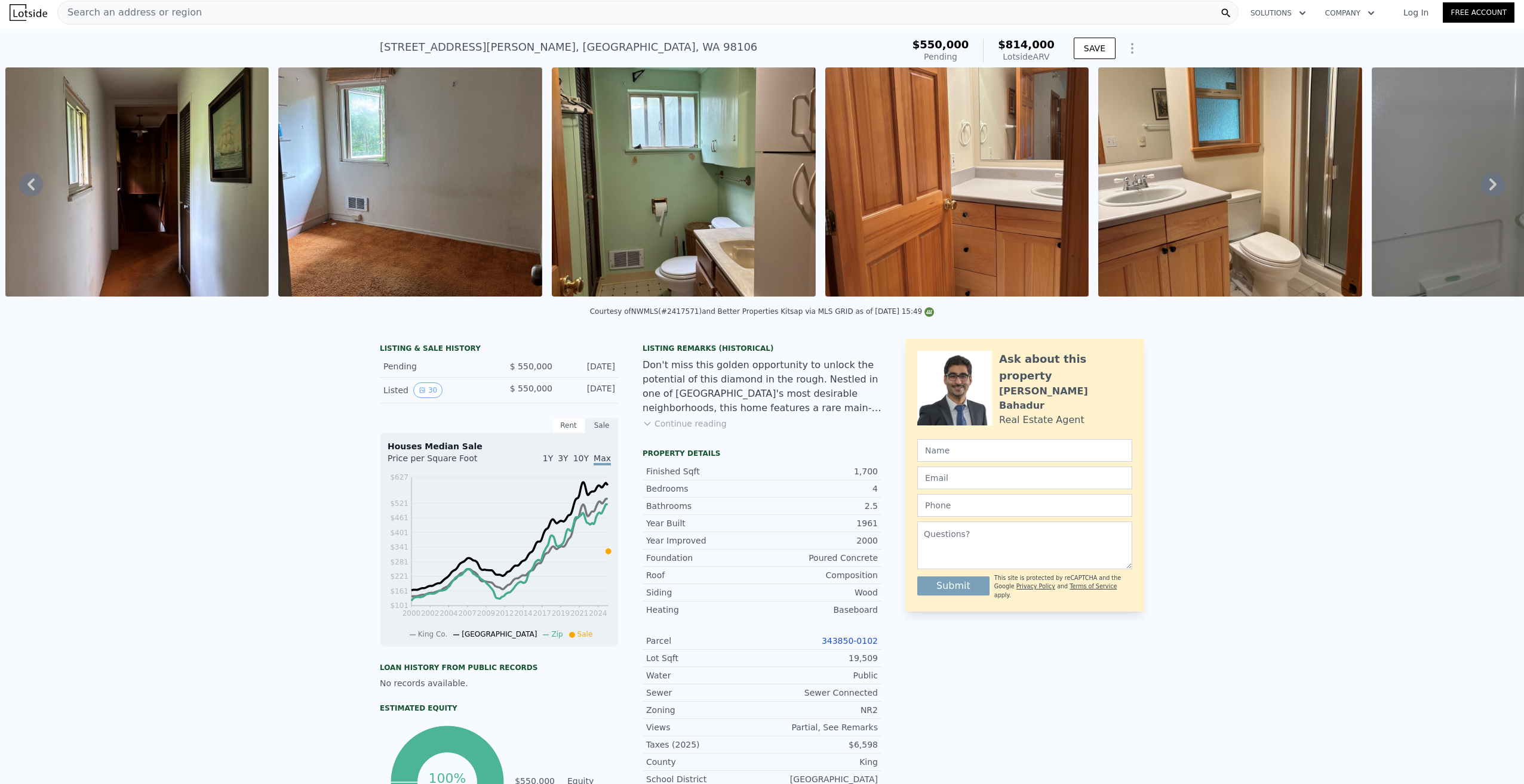
click at [1483, 187] on icon at bounding box center [1492, 184] width 24 height 24
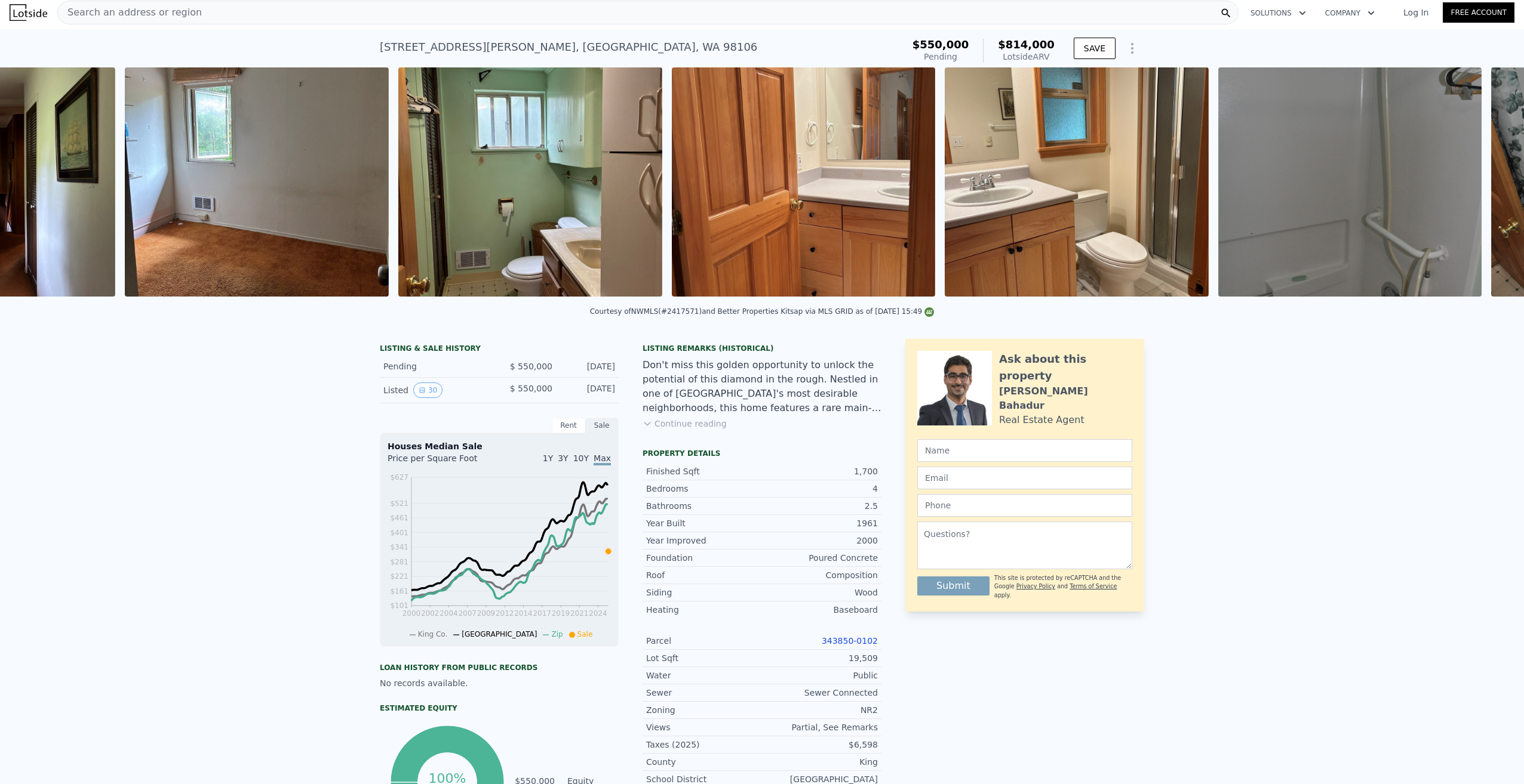
scroll to position [0, 5406]
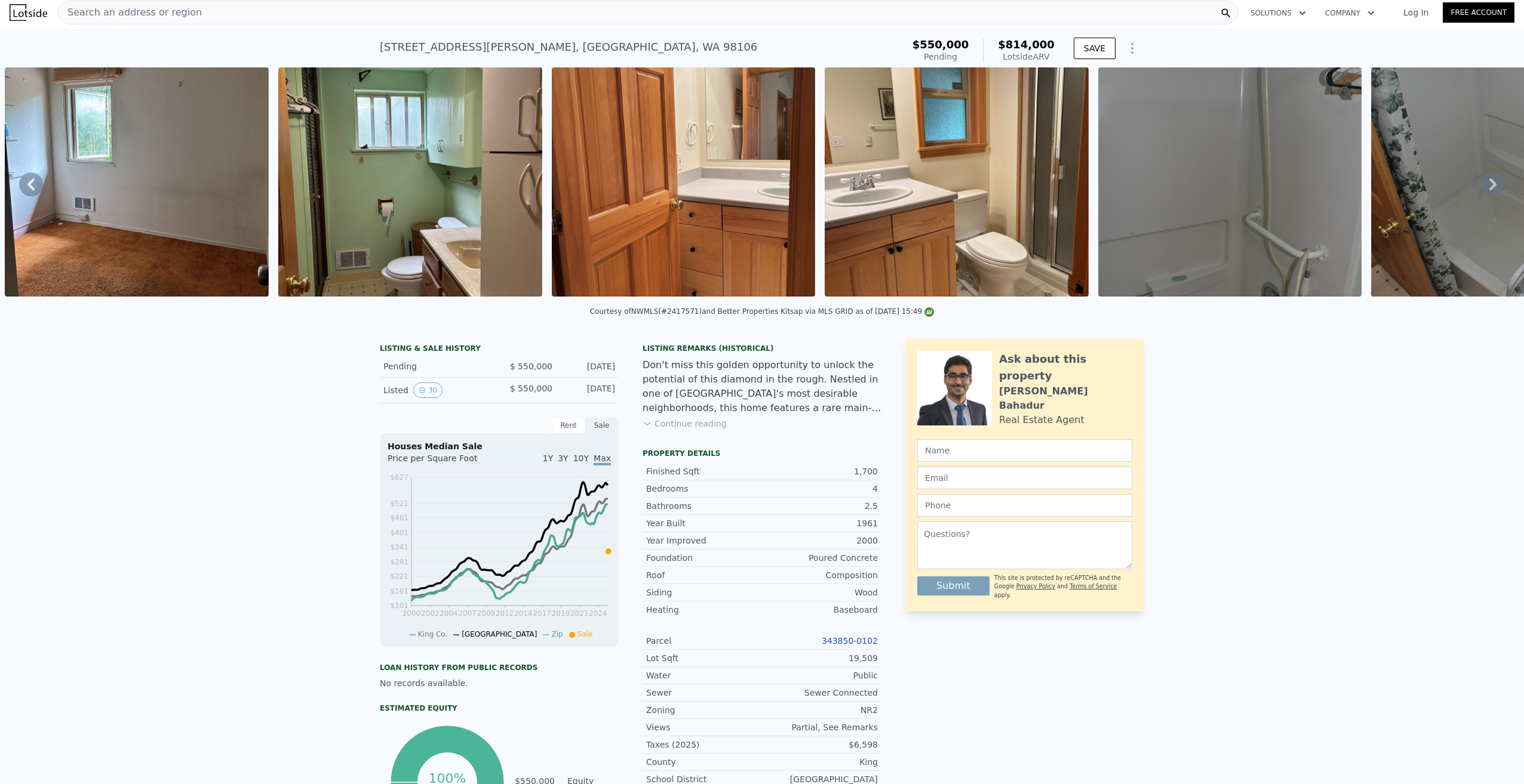
click at [1483, 187] on icon at bounding box center [1492, 184] width 24 height 24
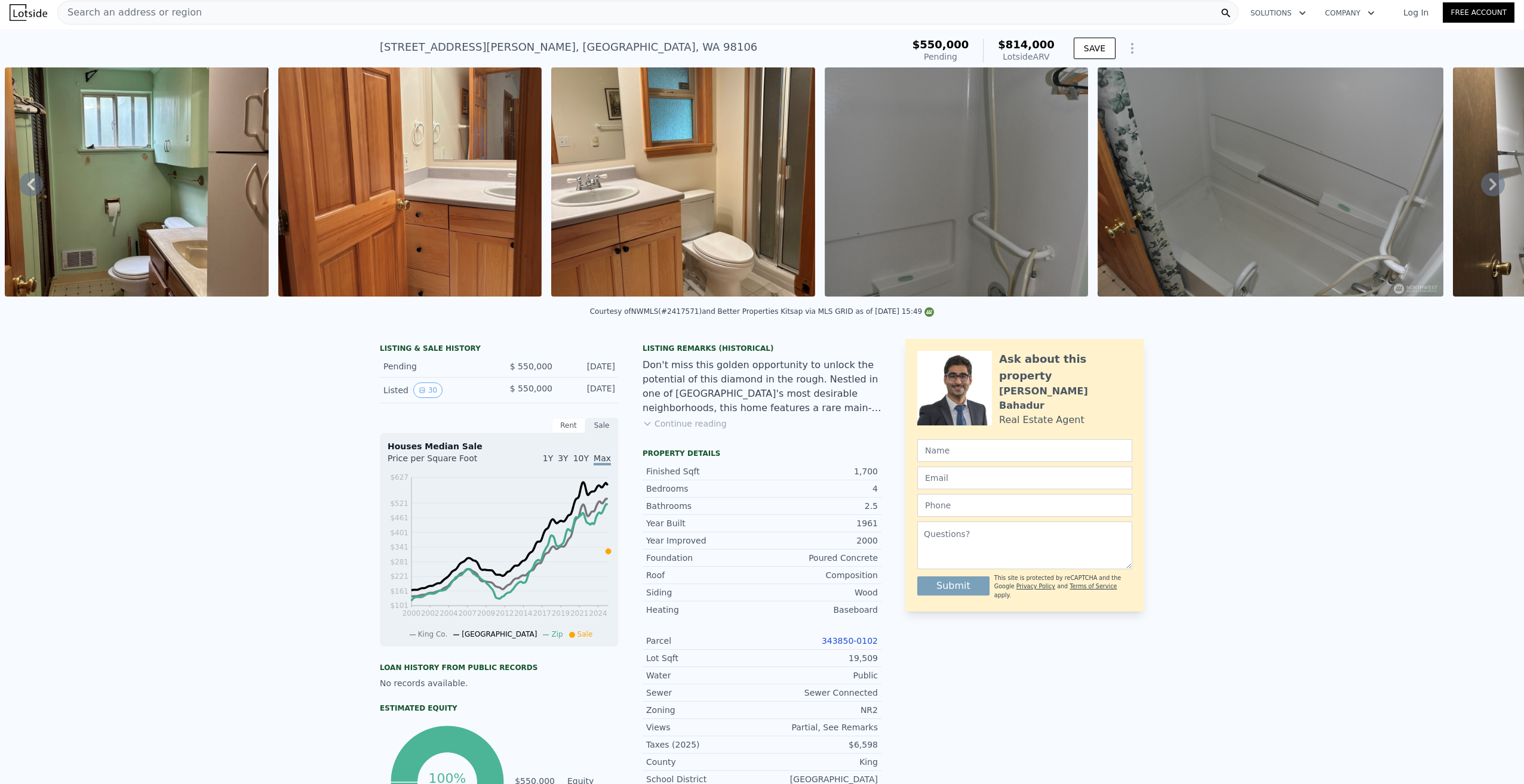
click at [1483, 187] on icon at bounding box center [1492, 184] width 24 height 24
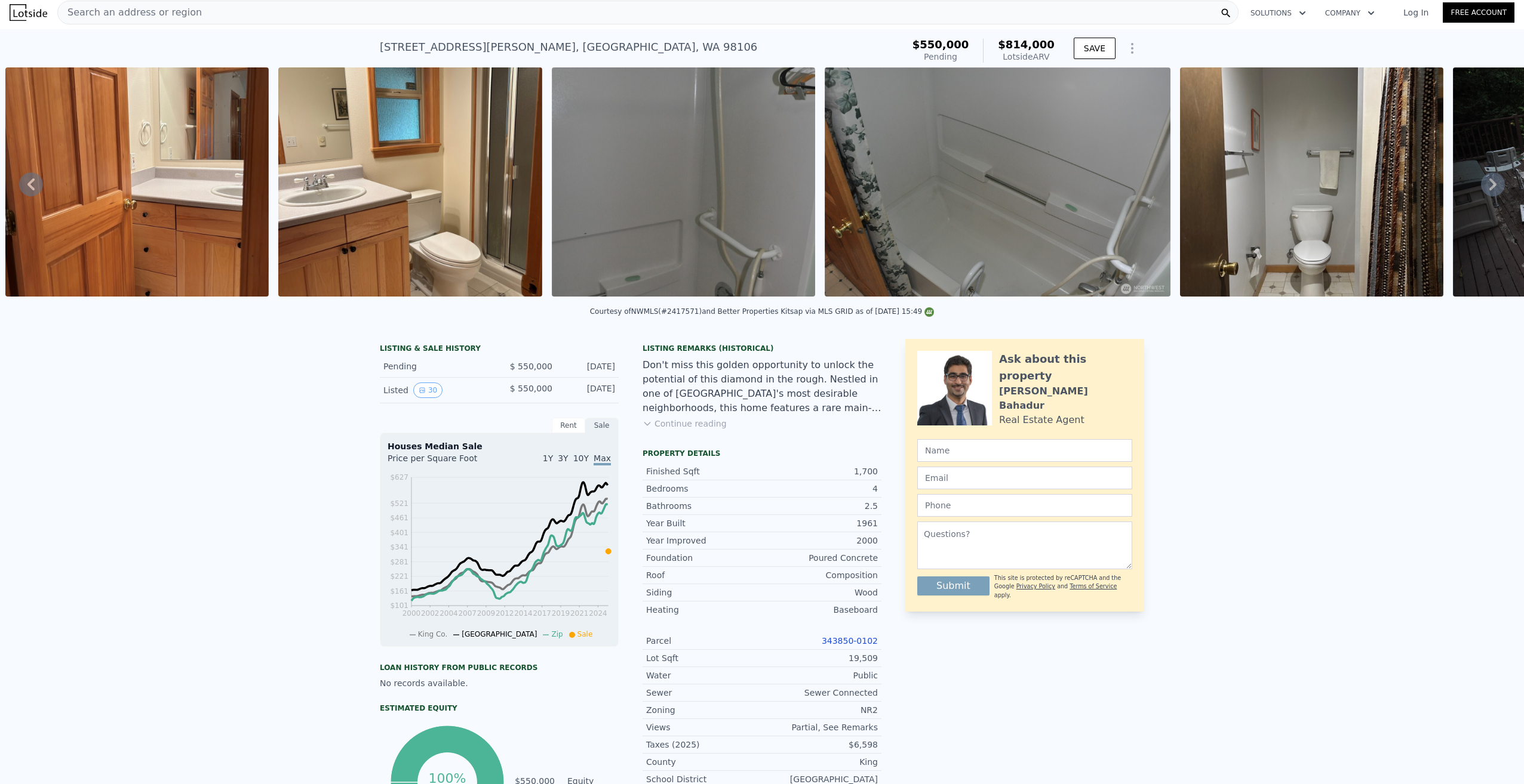
click at [1483, 187] on icon at bounding box center [1492, 184] width 24 height 24
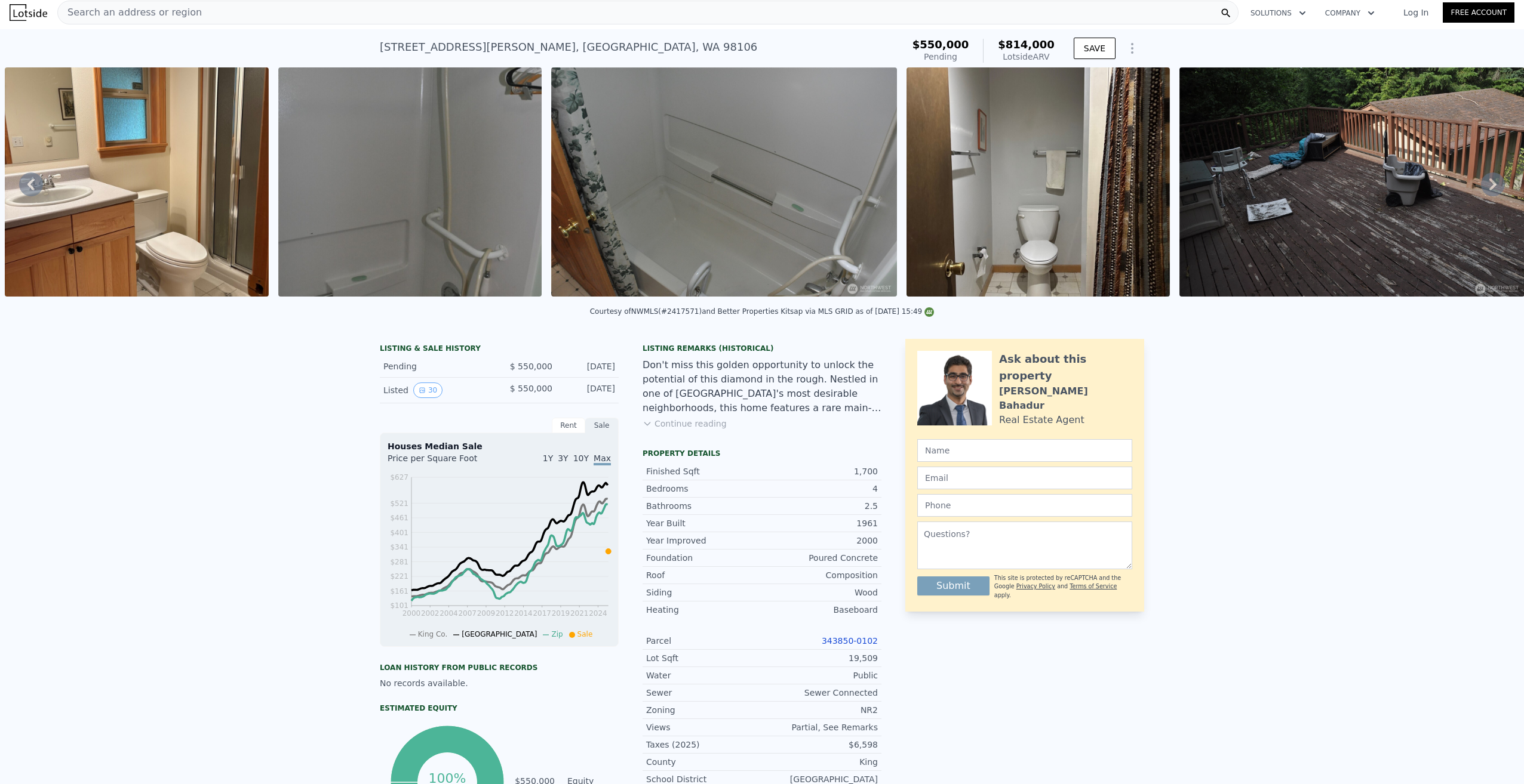
click at [1483, 187] on icon at bounding box center [1492, 184] width 24 height 24
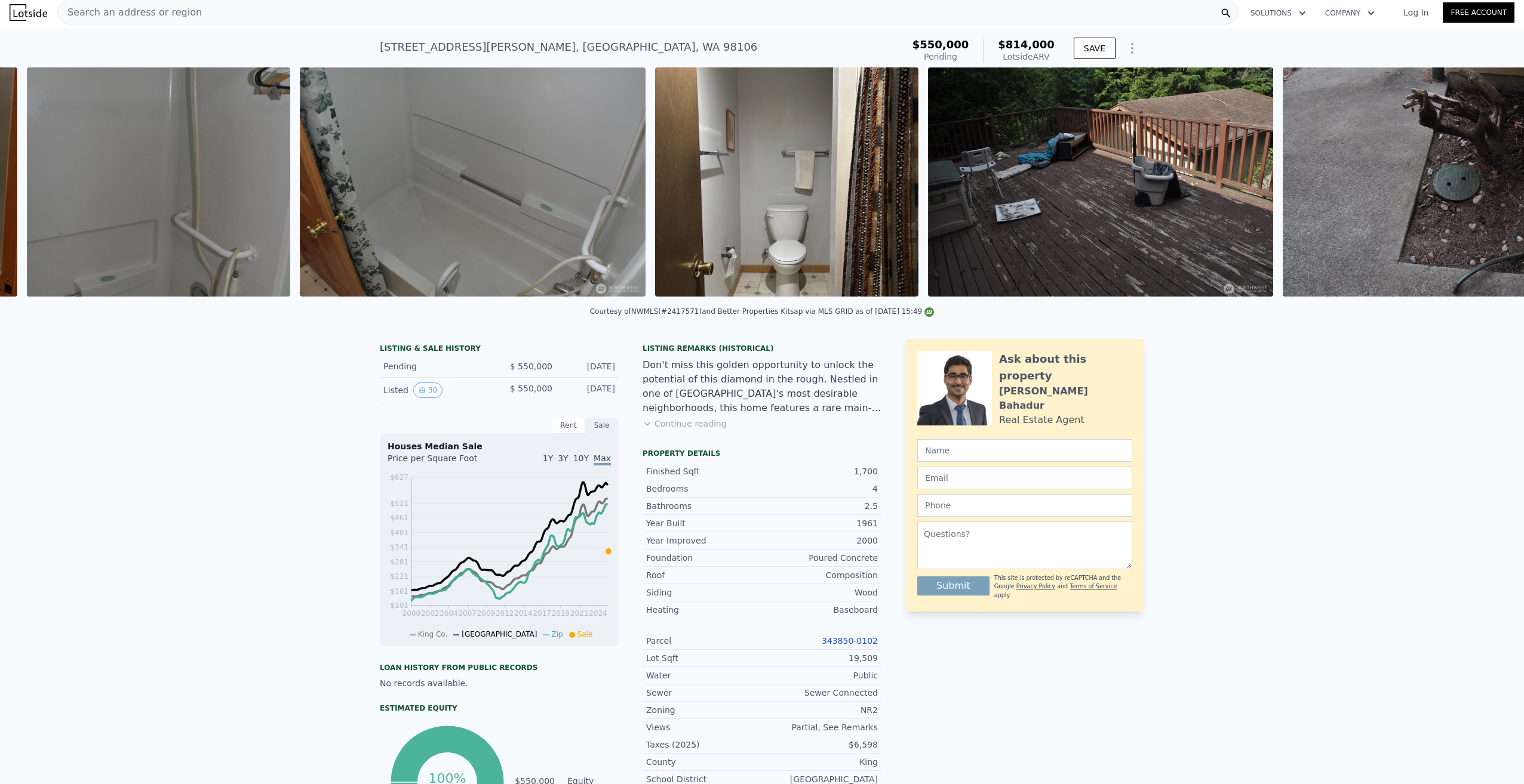
scroll to position [0, 6499]
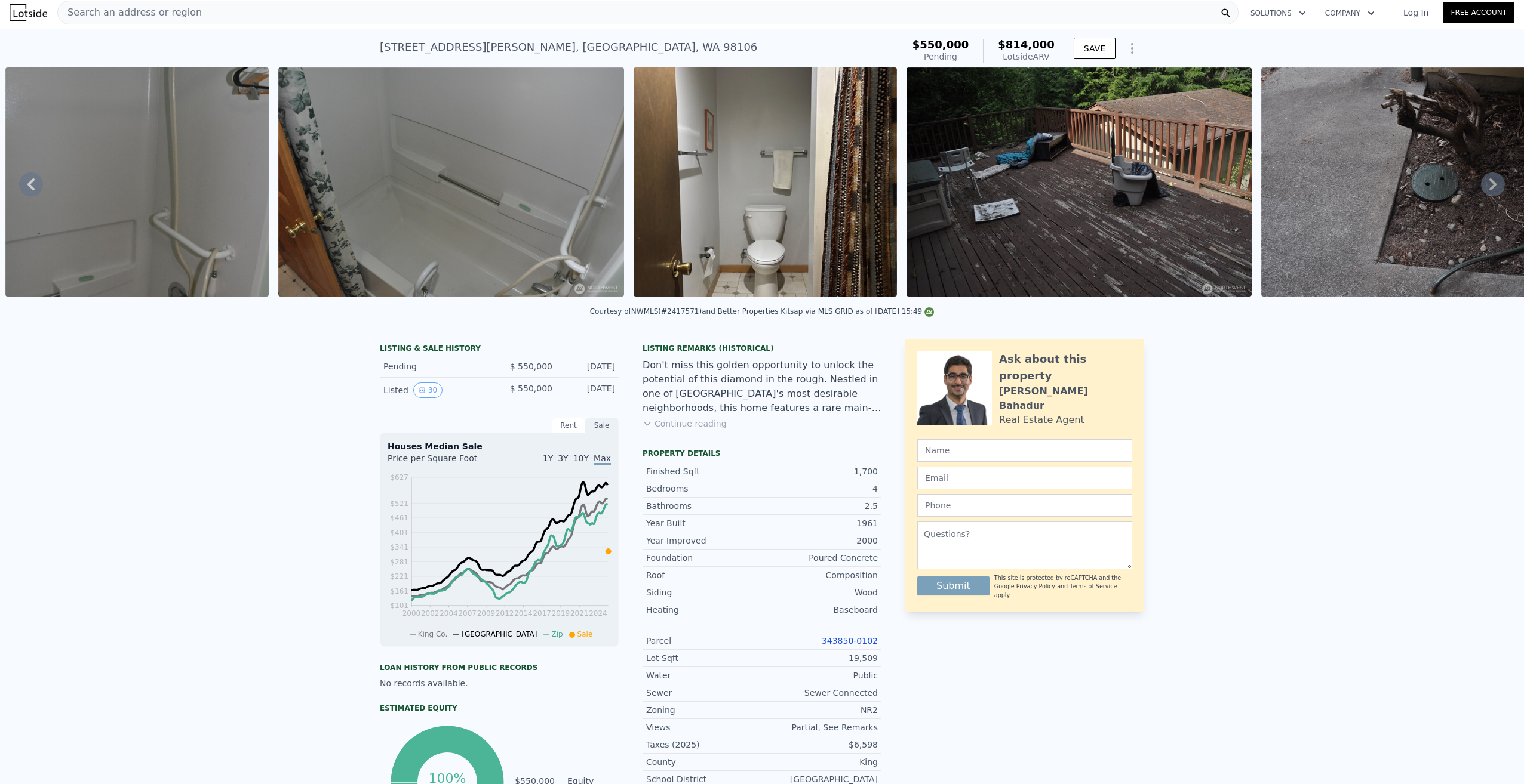
click at [1483, 187] on div "• + − • + − STREET VIEW Loading... SATELLITE VIEW" at bounding box center [762, 184] width 1524 height 233
click at [1483, 187] on icon at bounding box center [1492, 184] width 24 height 24
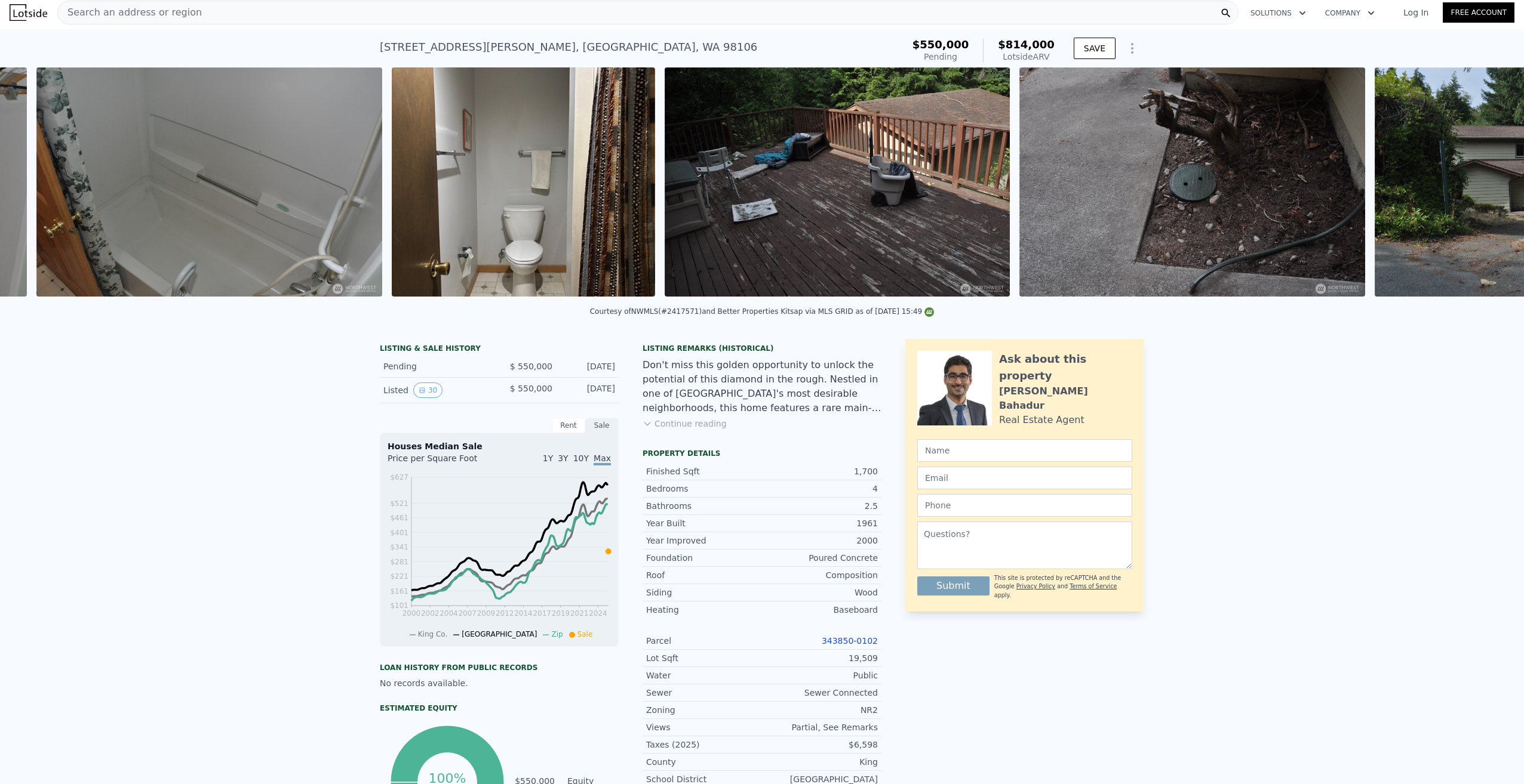
scroll to position [0, 6773]
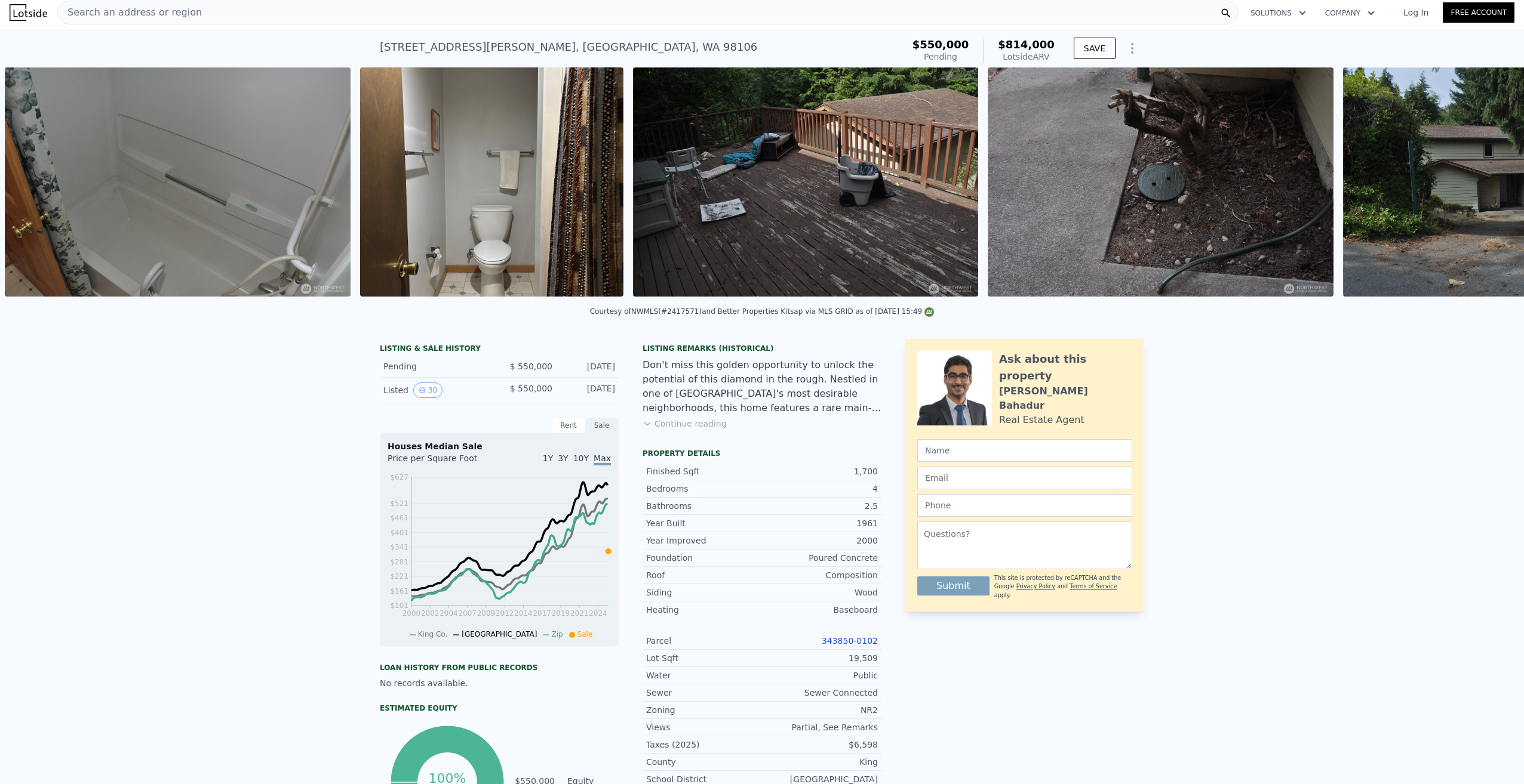
click at [1483, 187] on div "• + − • + − STREET VIEW Loading... SATELLITE VIEW" at bounding box center [762, 184] width 1524 height 233
click at [1483, 187] on icon at bounding box center [1492, 184] width 24 height 24
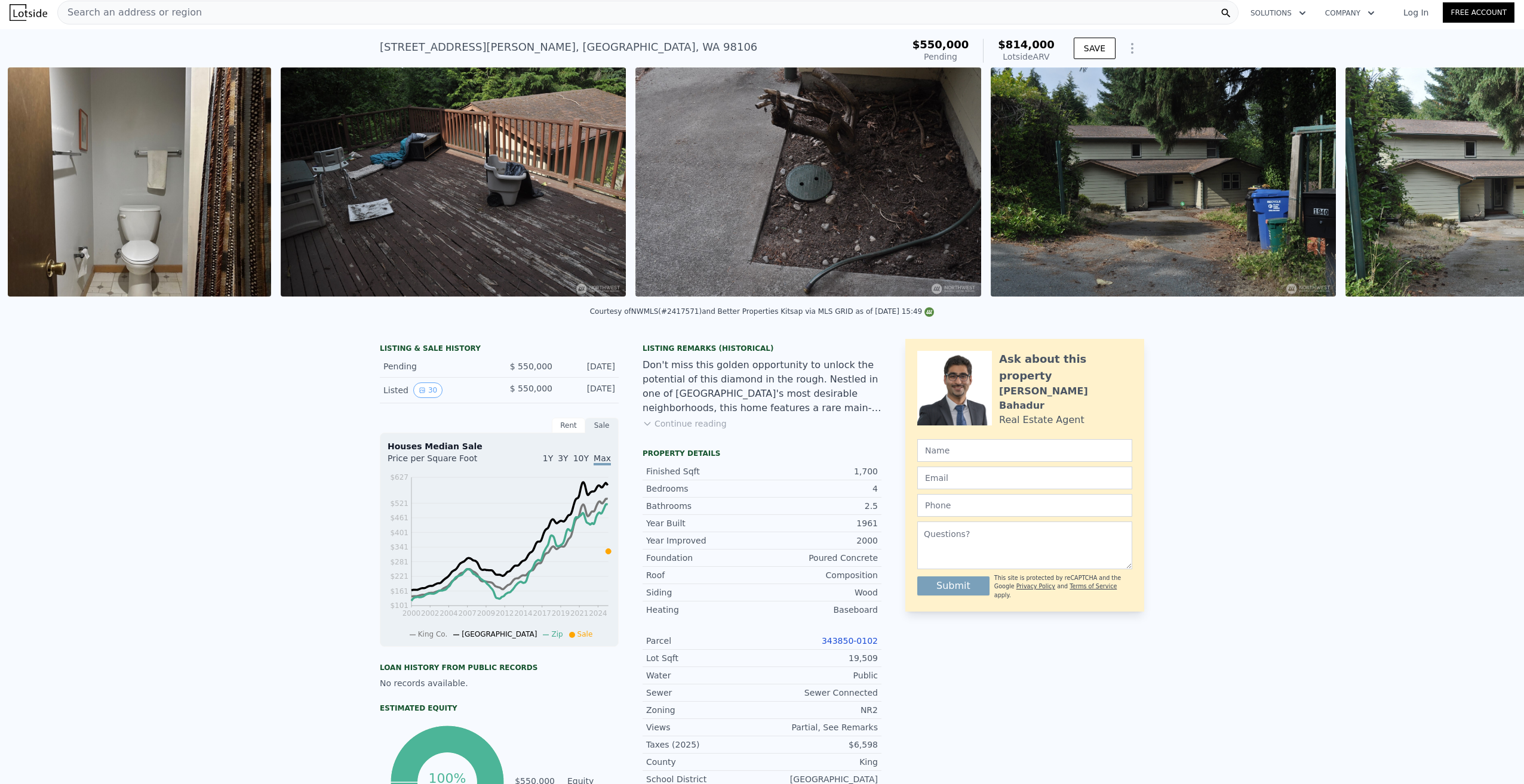
scroll to position [0, 7127]
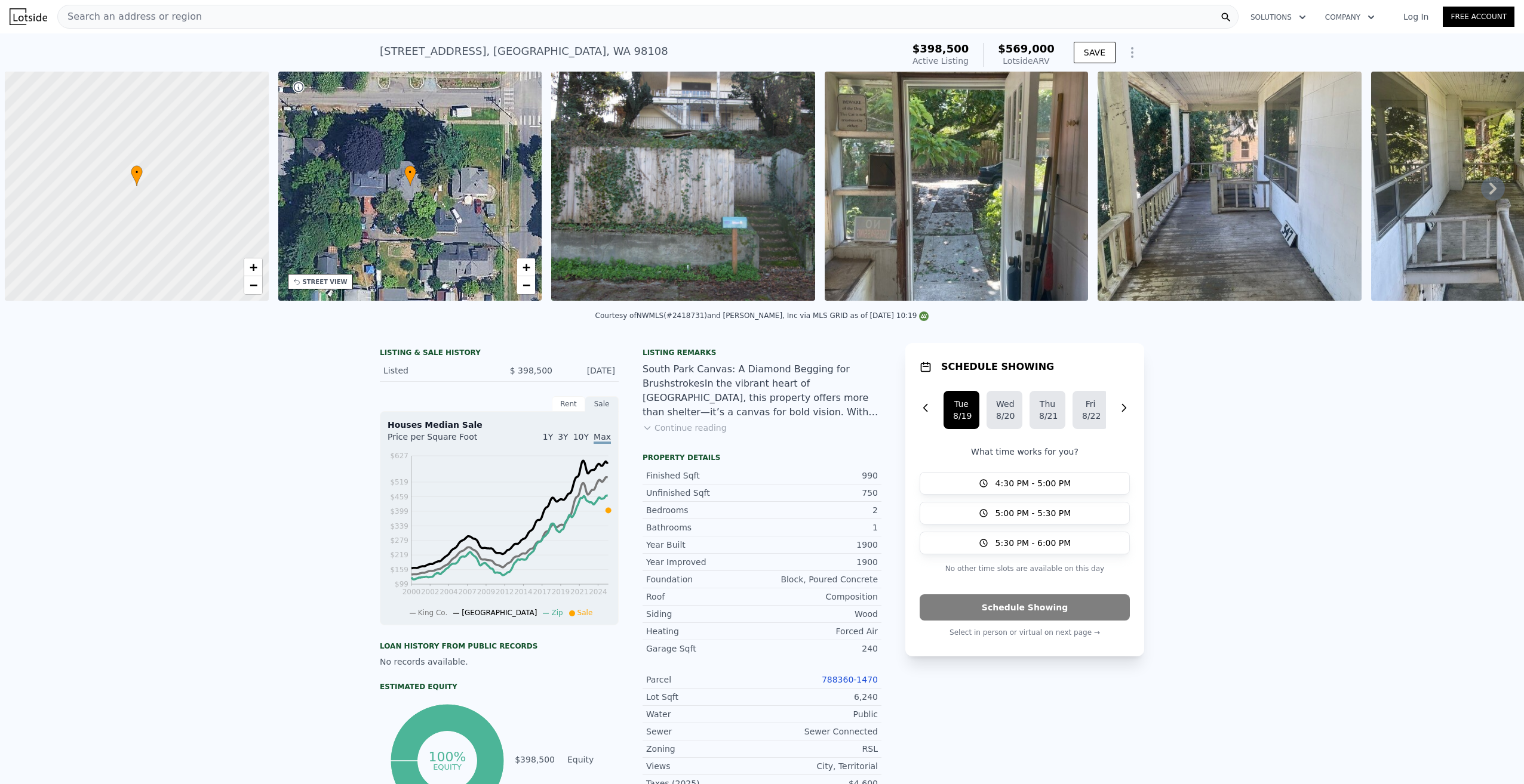
scroll to position [0, 5]
